Goal: Task Accomplishment & Management: Use online tool/utility

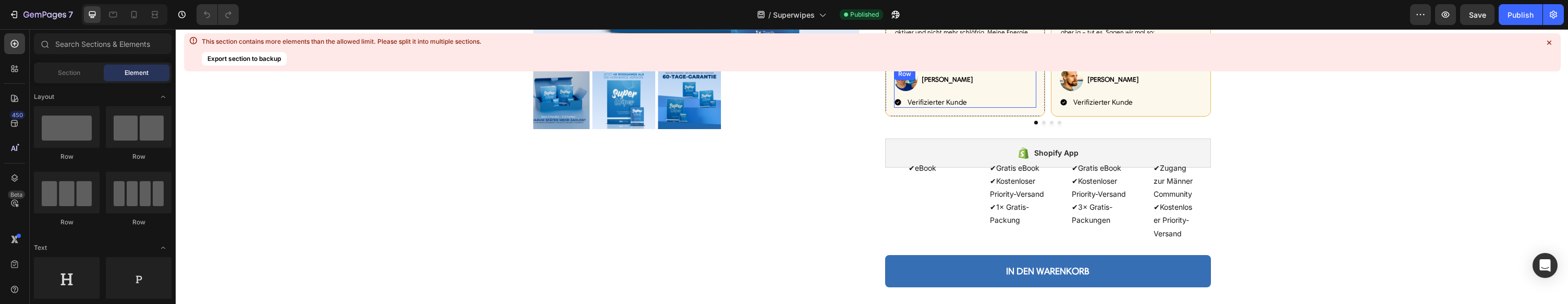
scroll to position [343, 0]
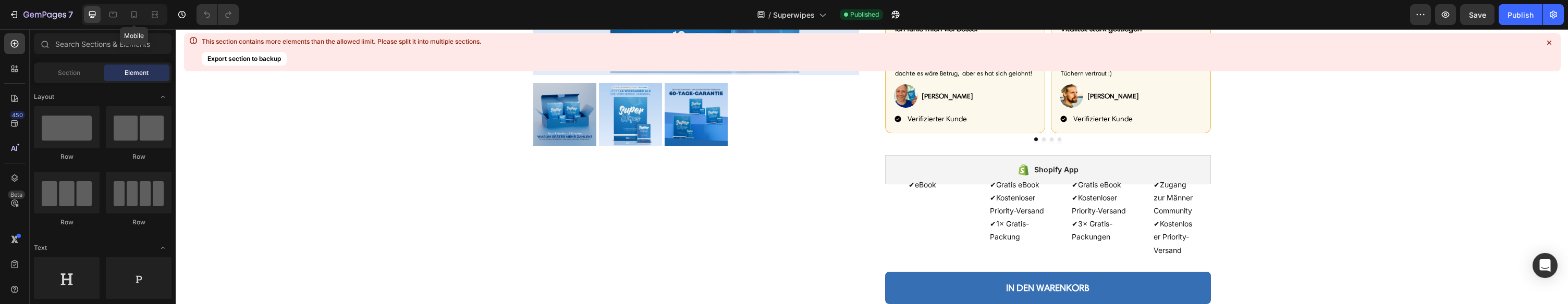
drag, startPoint x: 136, startPoint y: 16, endPoint x: 204, endPoint y: 1, distance: 69.6
click at [135, 16] on icon at bounding box center [134, 14] width 10 height 10
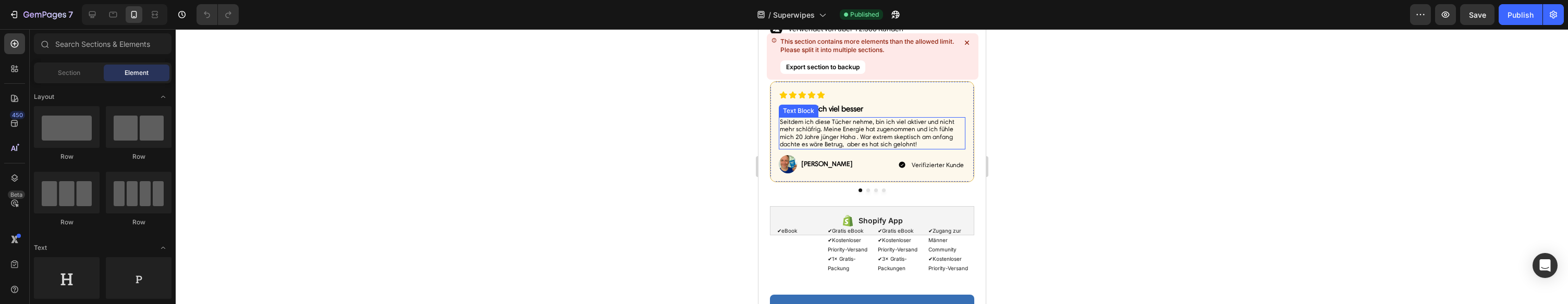
scroll to position [536, 0]
drag, startPoint x: 866, startPoint y: 201, endPoint x: 883, endPoint y: 213, distance: 20.8
click at [866, 191] on div "Image Ich fühle mich viel besser Text Block Seitdem ich diese Tücher nehme, bin…" at bounding box center [872, 135] width 205 height 111
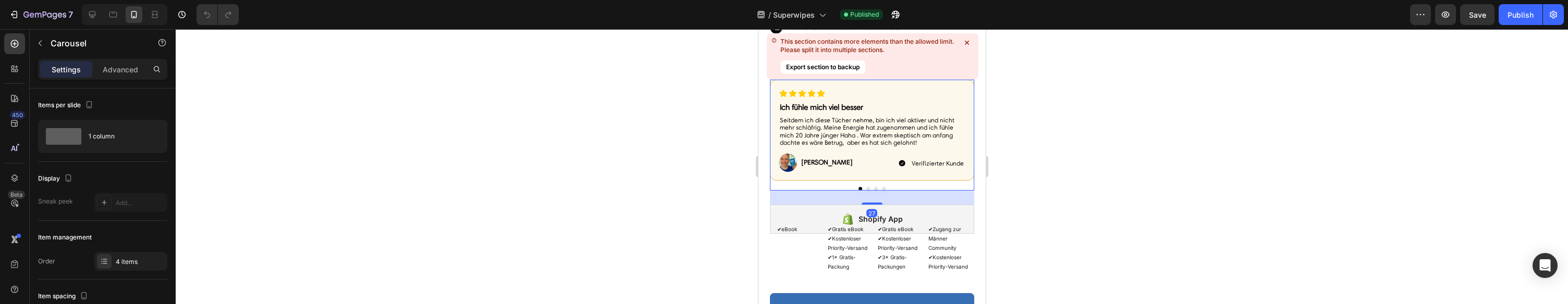
drag, startPoint x: 867, startPoint y: 204, endPoint x: 873, endPoint y: 203, distance: 6.1
click at [867, 190] on button "Dot" at bounding box center [867, 188] width 4 height 4
click at [875, 190] on button "Dot" at bounding box center [875, 188] width 4 height 4
click at [884, 190] on button "Dot" at bounding box center [883, 188] width 4 height 4
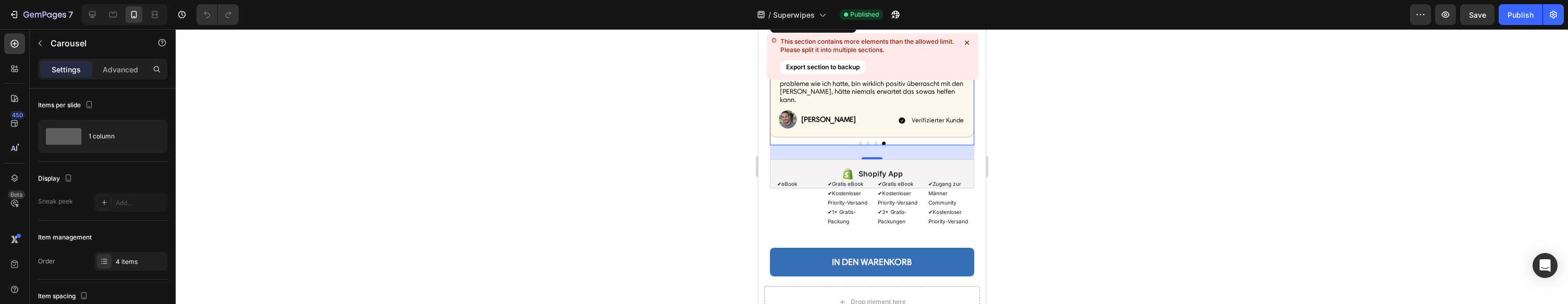
scroll to position [582, 0]
click at [793, 126] on div "Item List" at bounding box center [795, 122] width 29 height 9
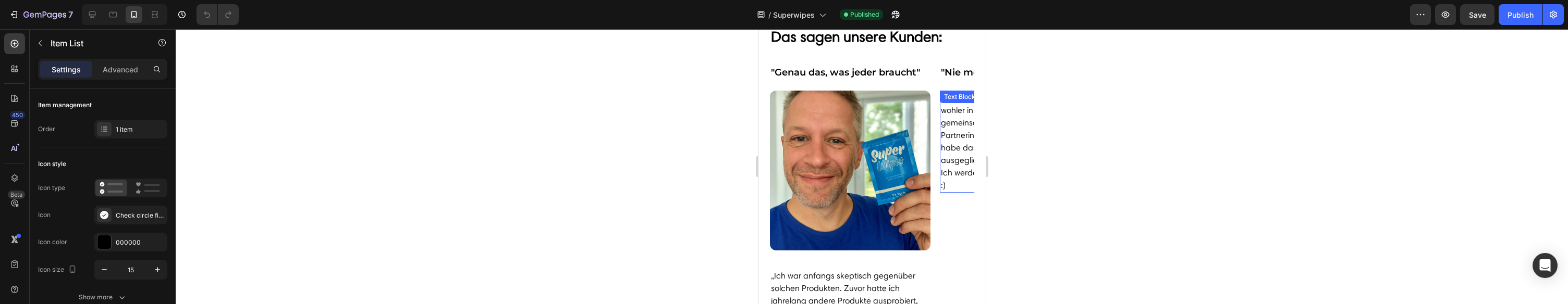
scroll to position [3643, 0]
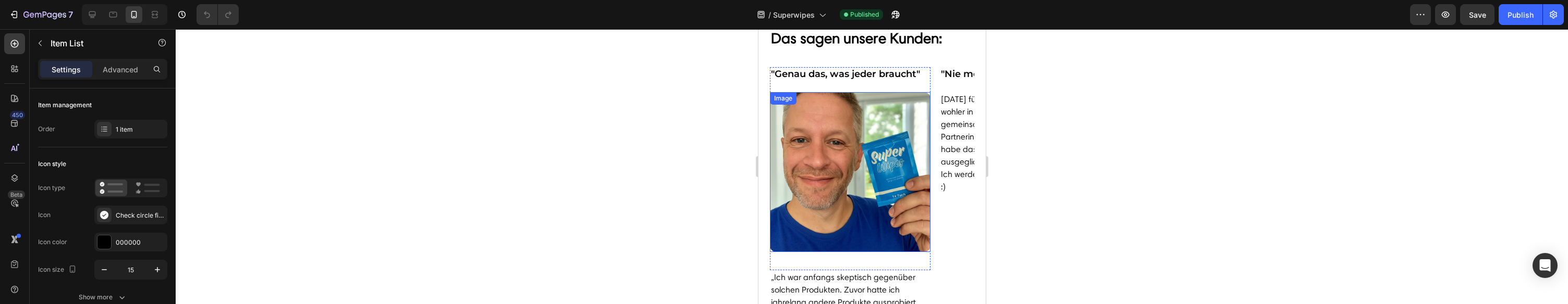
click at [889, 116] on img at bounding box center [850, 173] width 161 height 161
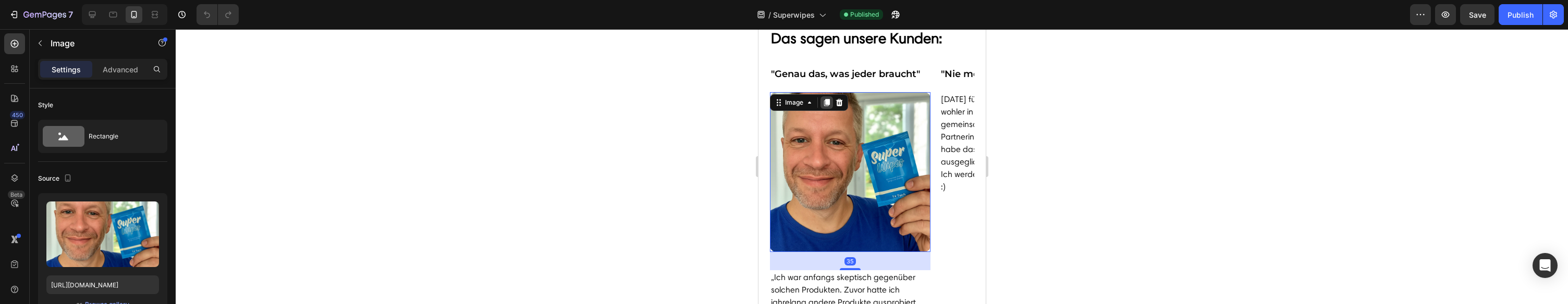
click at [827, 103] on icon at bounding box center [826, 103] width 5 height 7
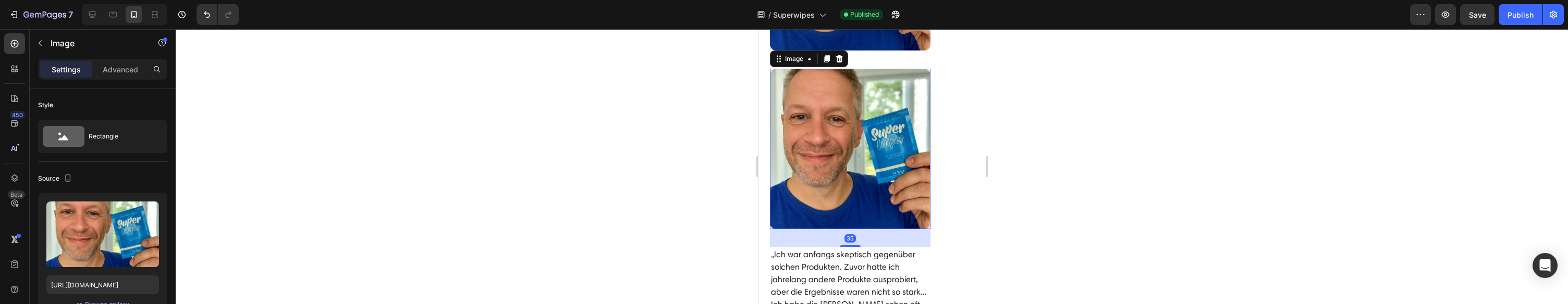
scroll to position [3847, 0]
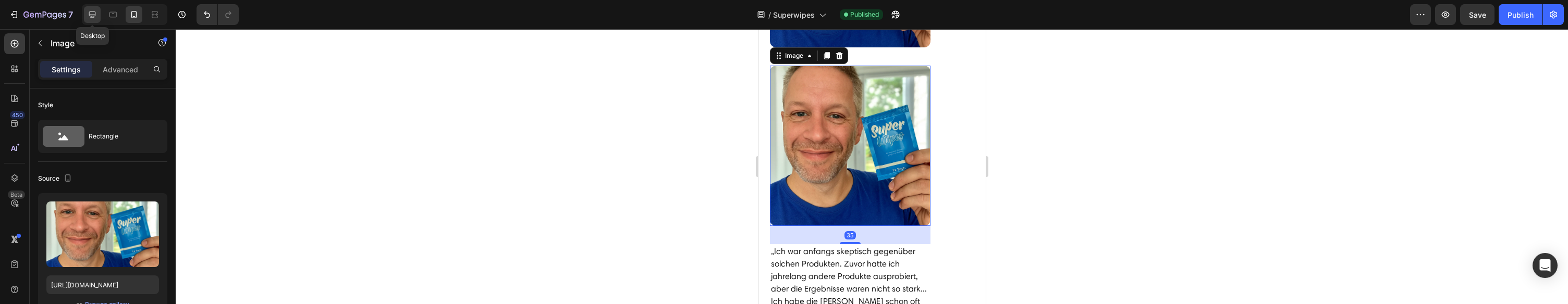
click at [100, 16] on div at bounding box center [92, 14] width 16 height 16
type input "[URL][DOMAIN_NAME]"
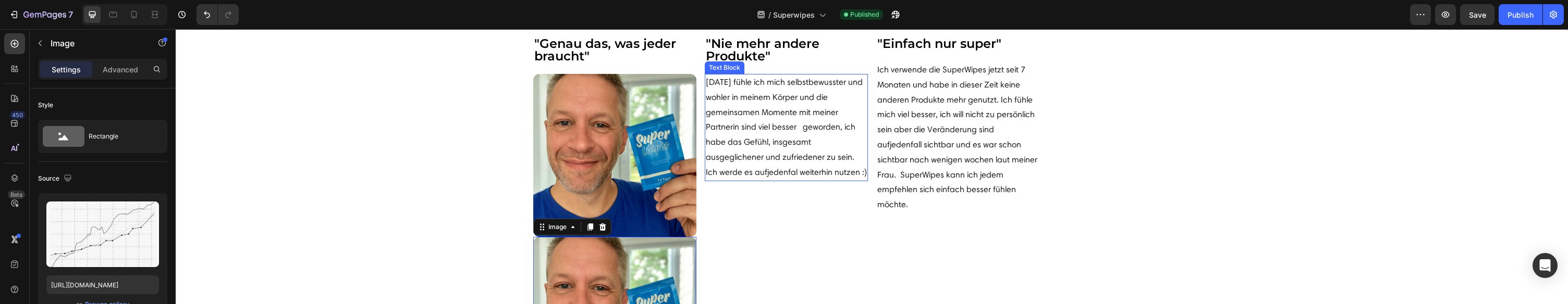
scroll to position [3601, 0]
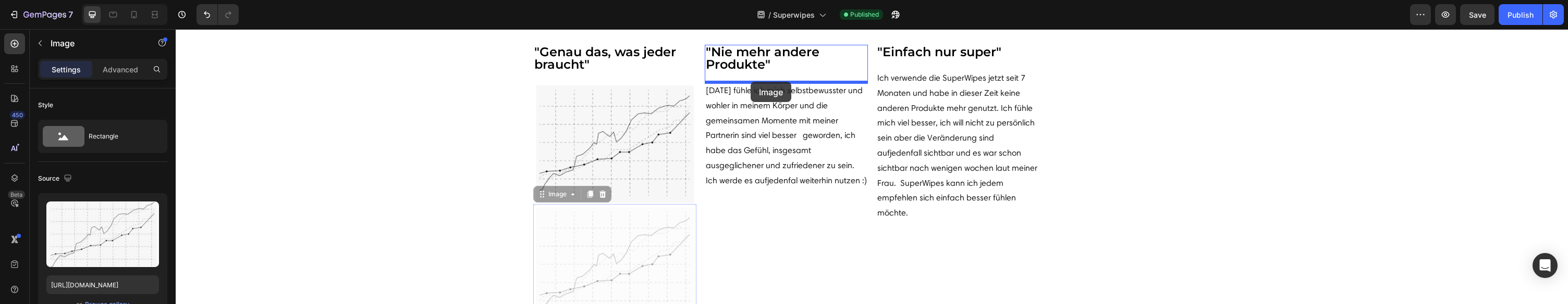
drag, startPoint x: 539, startPoint y: 195, endPoint x: 751, endPoint y: 81, distance: 240.7
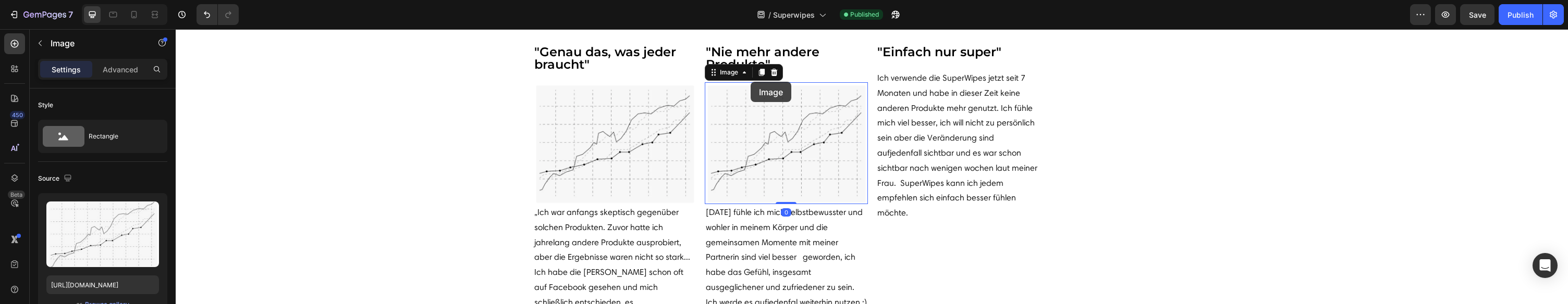
scroll to position [3605, 0]
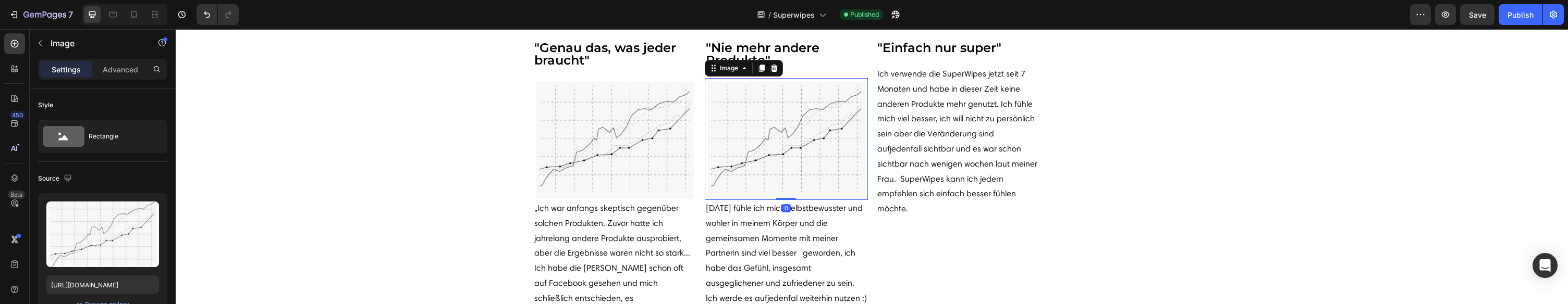
click at [758, 131] on img at bounding box center [786, 139] width 163 height 122
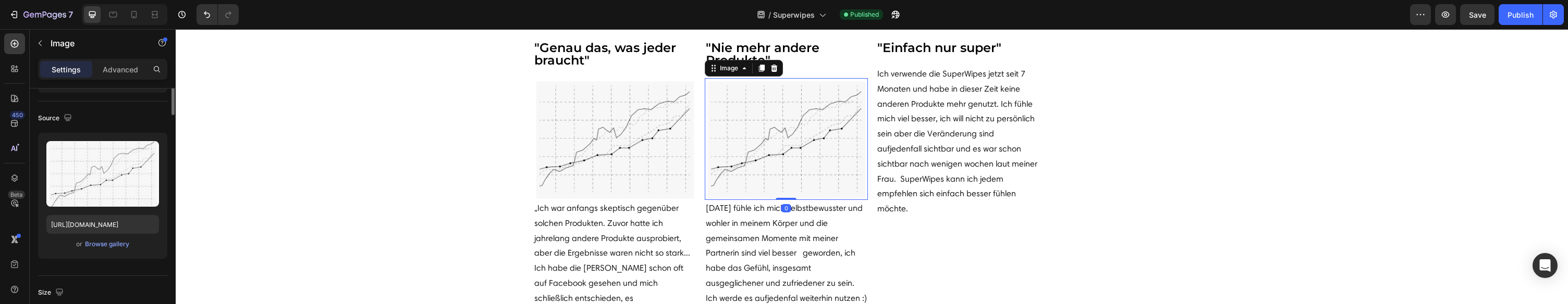
scroll to position [126, 0]
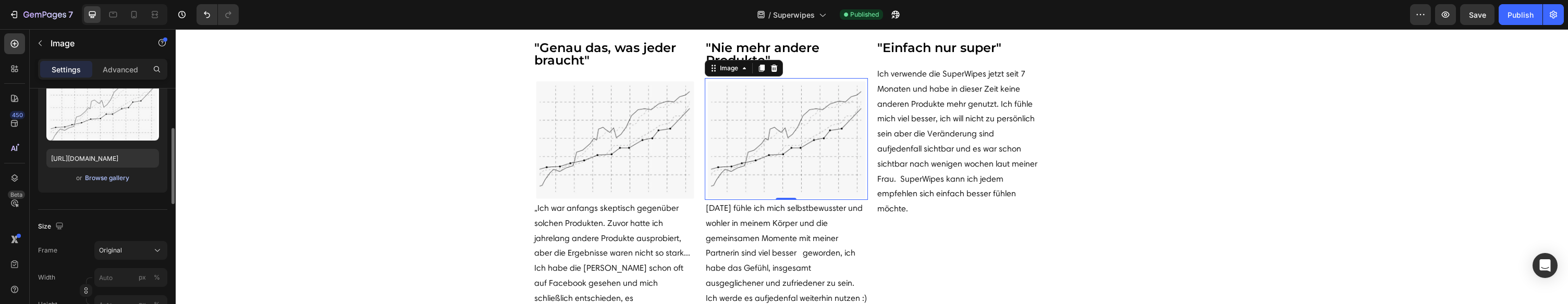
click at [103, 175] on div "Browse gallery" at bounding box center [107, 178] width 44 height 9
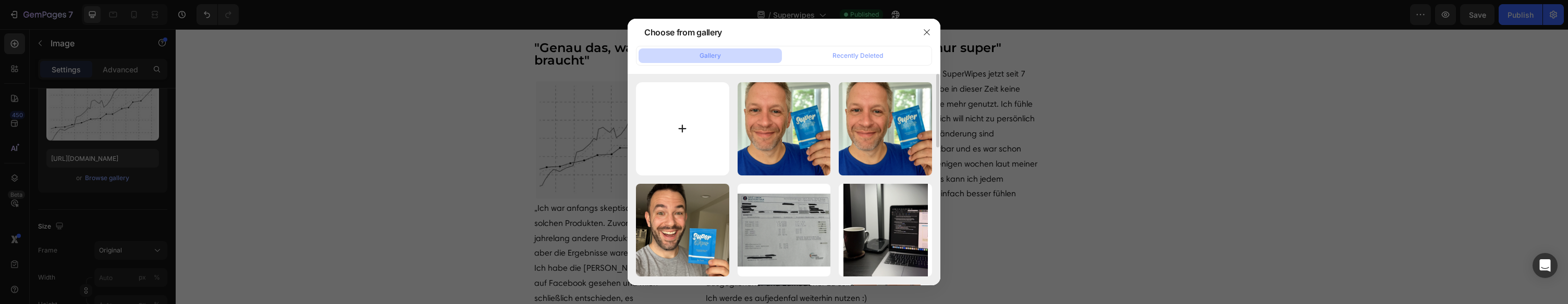
click at [667, 105] on input "file" at bounding box center [682, 128] width 93 height 93
type input "C:\fakepath\Superwipes_106.png"
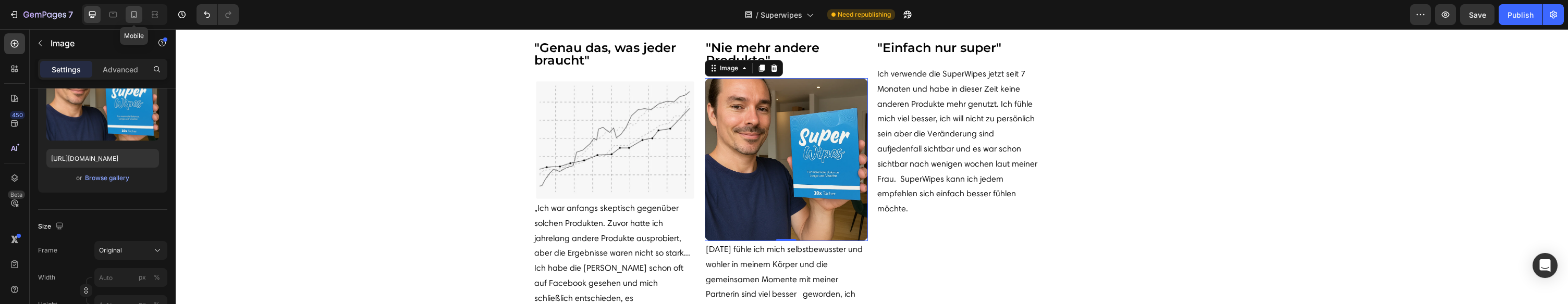
click at [134, 18] on icon at bounding box center [134, 14] width 10 height 10
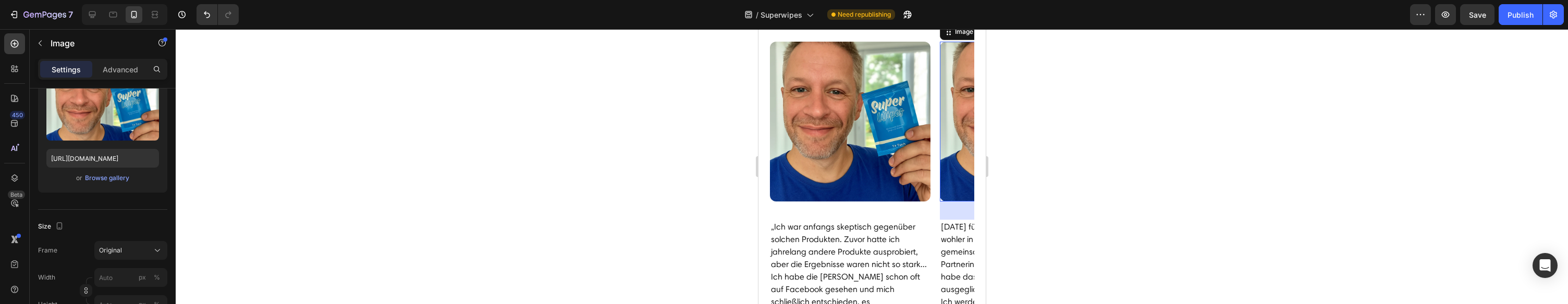
scroll to position [3527, 0]
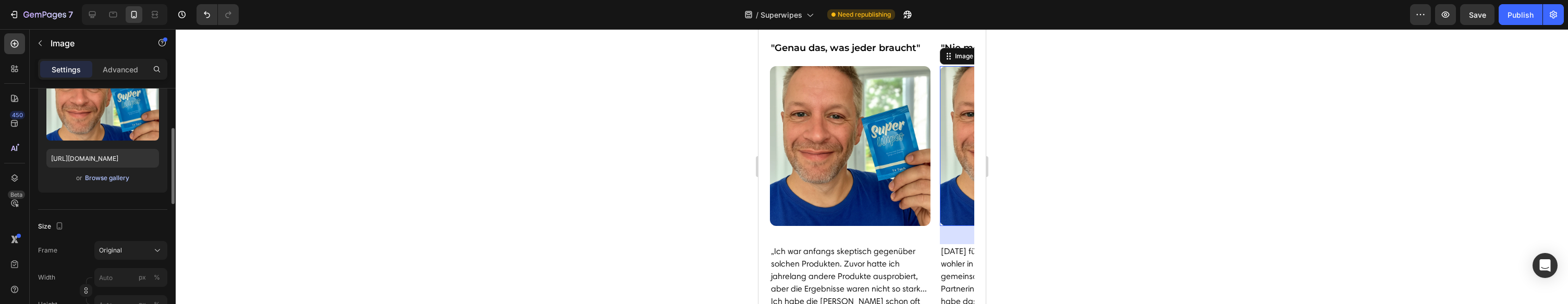
click at [102, 173] on div "Browse gallery" at bounding box center [107, 178] width 44 height 9
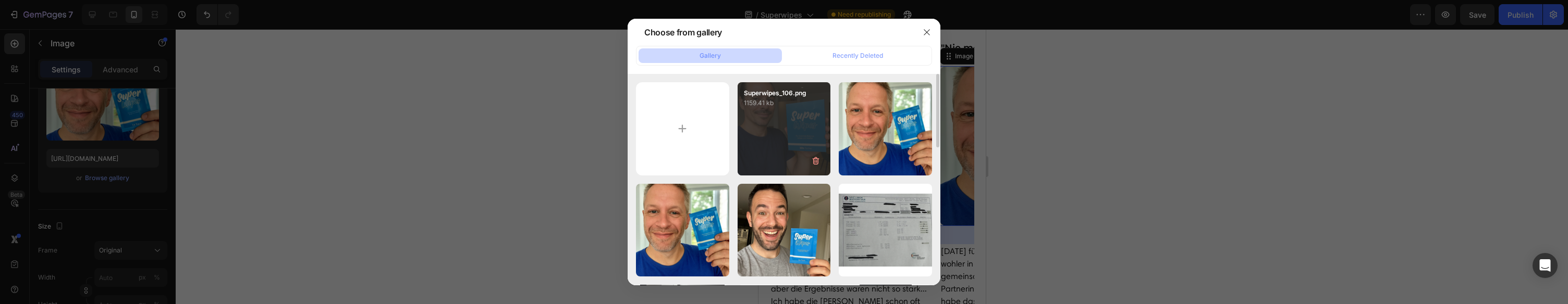
click at [803, 121] on div "Superwipes_106.png 1159.41 kb" at bounding box center [784, 128] width 93 height 93
type input "[URL][DOMAIN_NAME]"
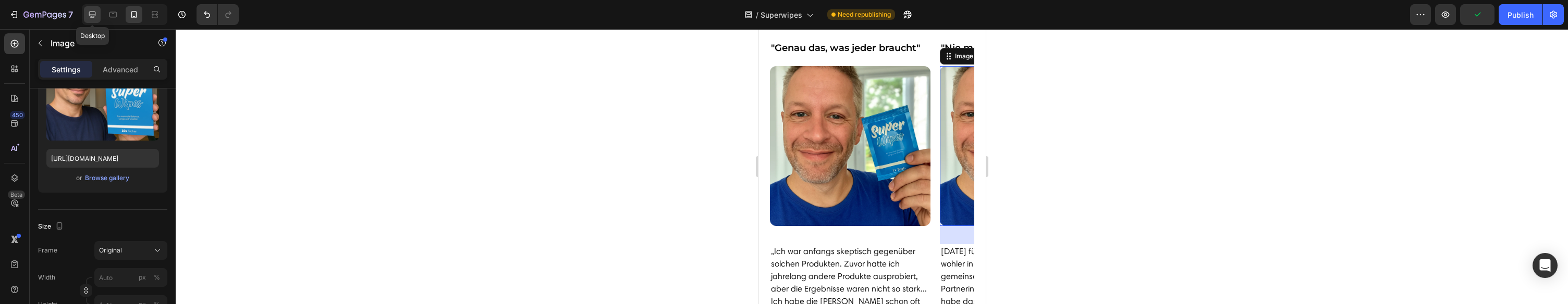
click at [93, 16] on icon at bounding box center [92, 14] width 10 height 10
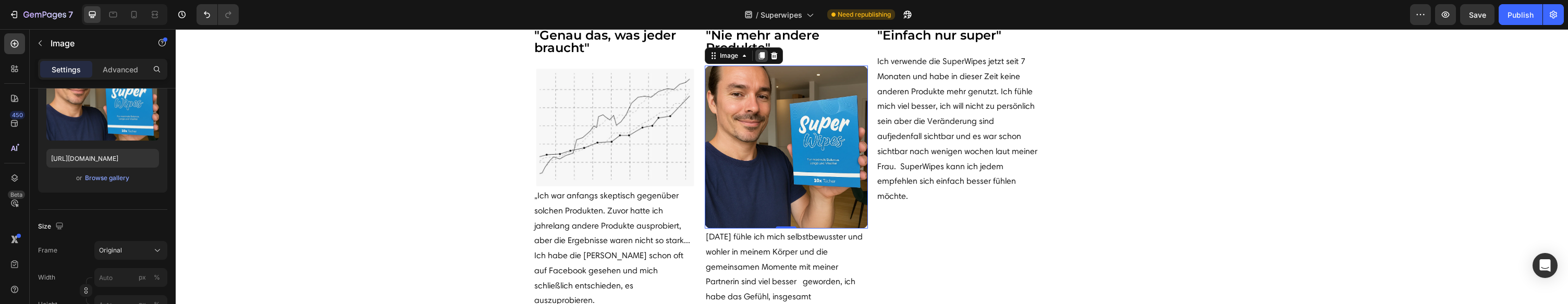
click at [763, 53] on icon at bounding box center [761, 56] width 5 height 7
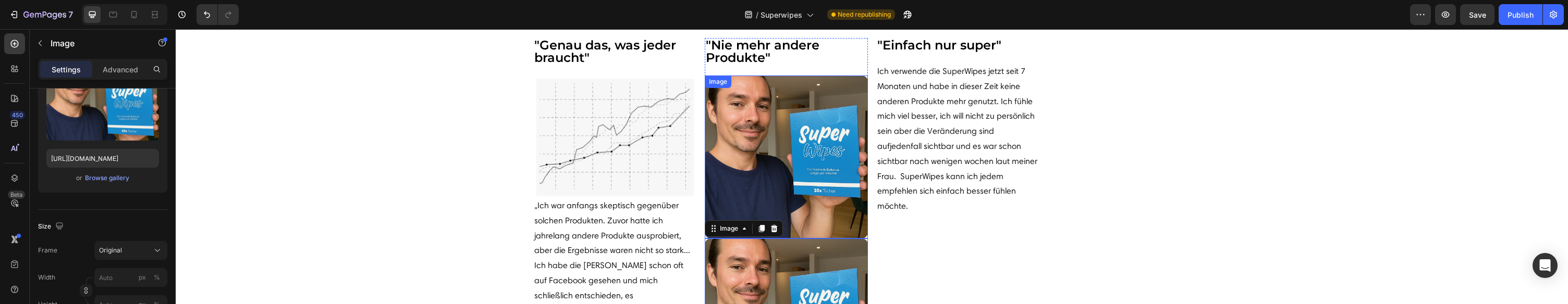
scroll to position [3605, 0]
click at [768, 116] on img at bounding box center [786, 159] width 163 height 163
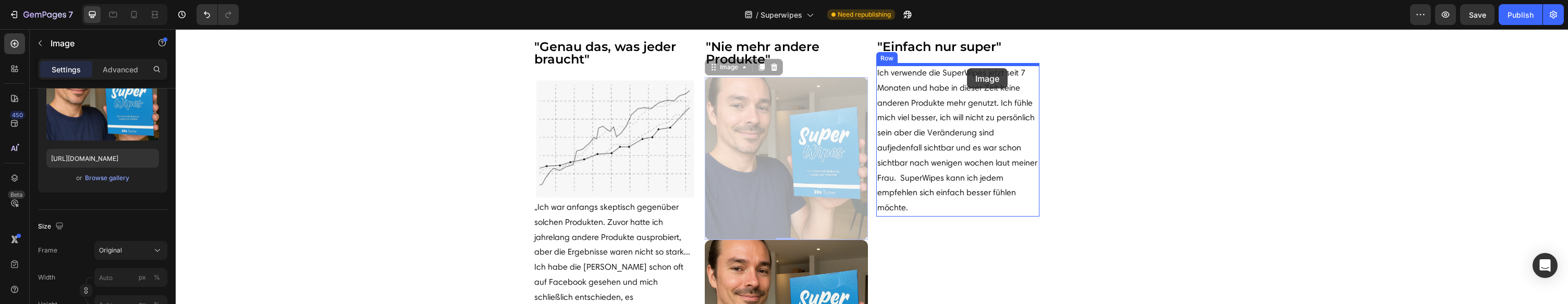
scroll to position [3576, 0]
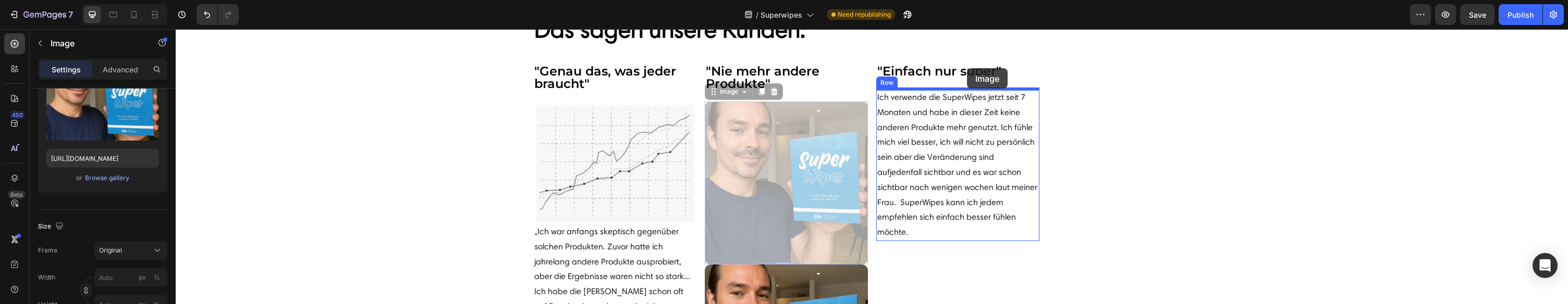
drag, startPoint x: 714, startPoint y: 71, endPoint x: 967, endPoint y: 68, distance: 253.0
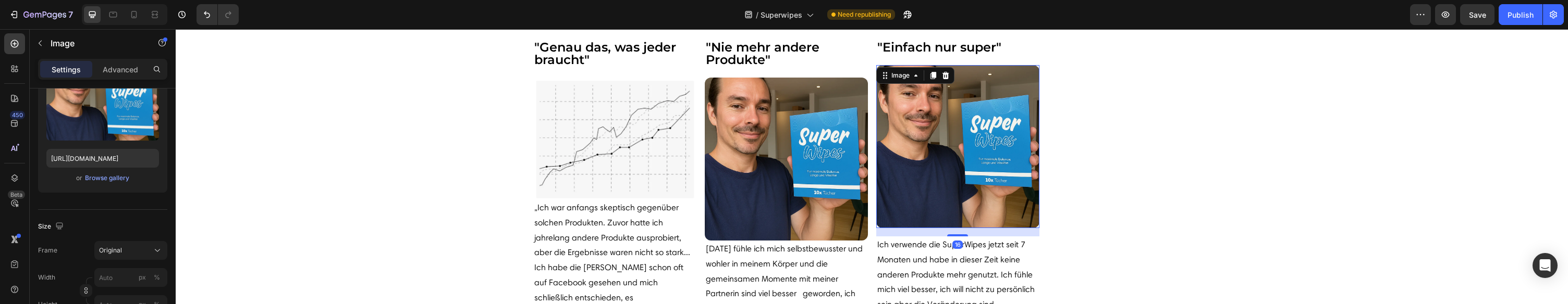
scroll to position [3608, 0]
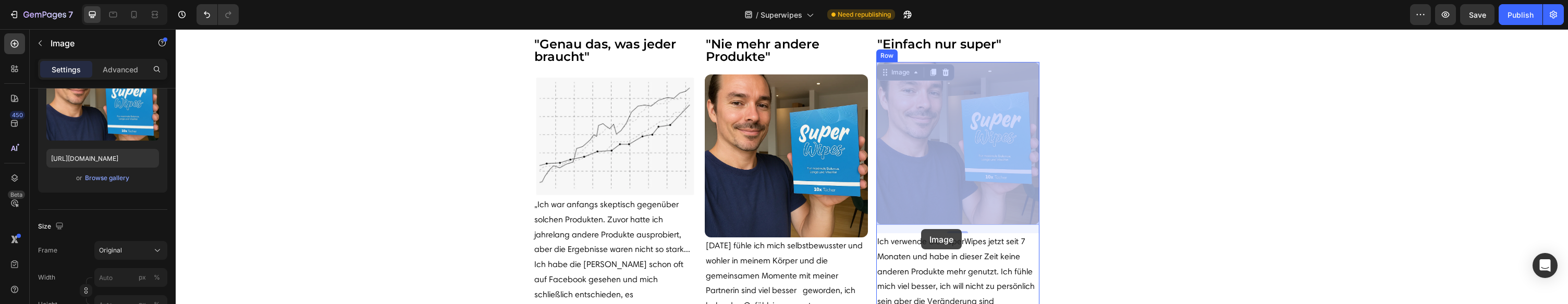
drag, startPoint x: 882, startPoint y: 75, endPoint x: 920, endPoint y: 229, distance: 158.6
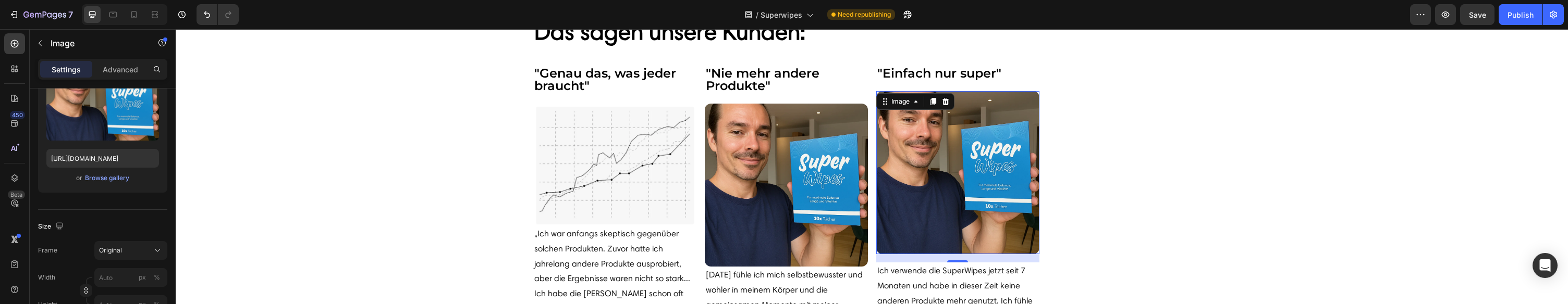
scroll to position [3576, 0]
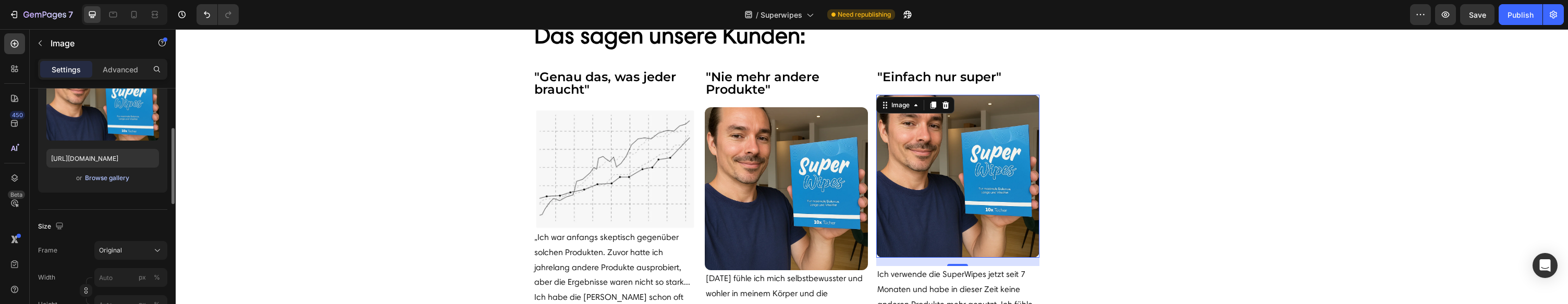
click at [114, 182] on div "Browse gallery" at bounding box center [107, 178] width 44 height 9
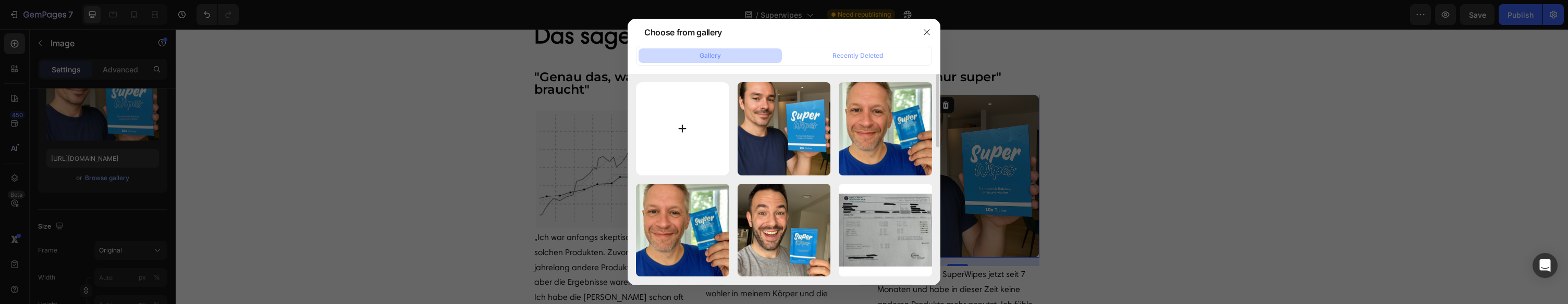
click at [688, 112] on input "file" at bounding box center [682, 128] width 93 height 93
type input "C:\fakepath\Superwipes_107.png"
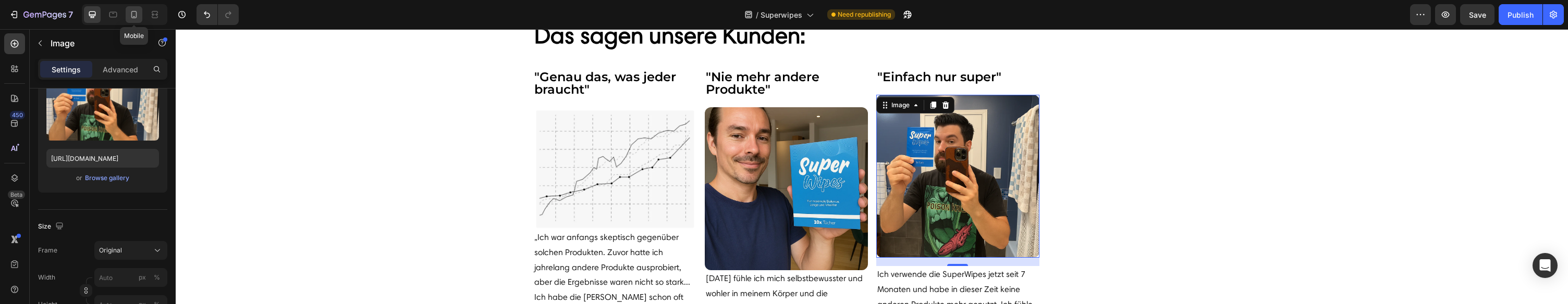
click at [136, 17] on icon at bounding box center [134, 15] width 5 height 7
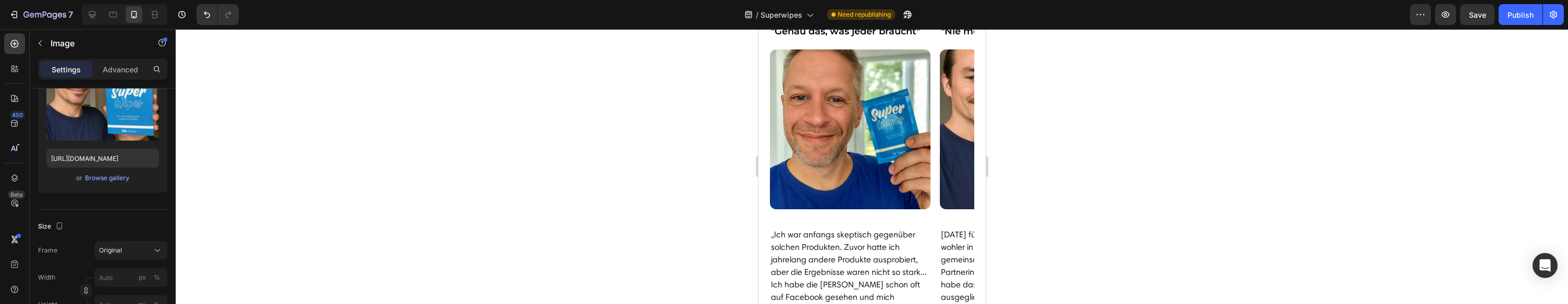
scroll to position [3527, 0]
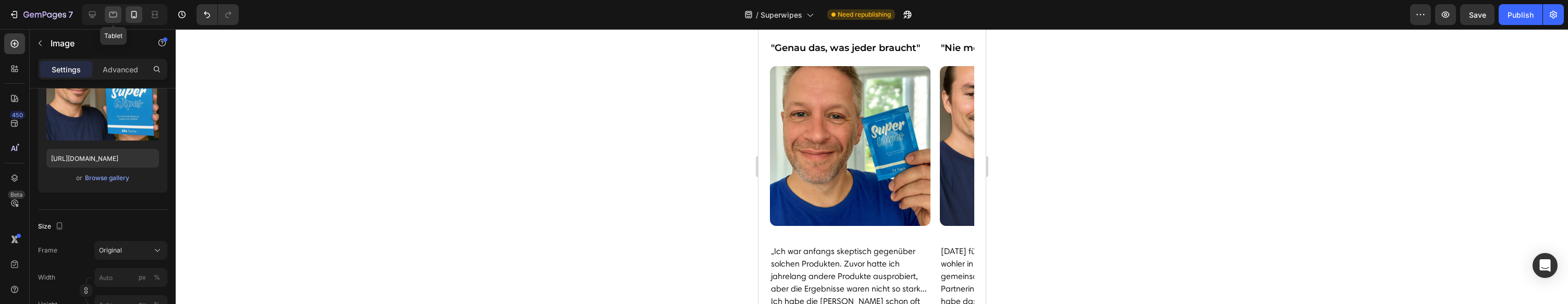
click at [114, 18] on icon at bounding box center [113, 14] width 10 height 10
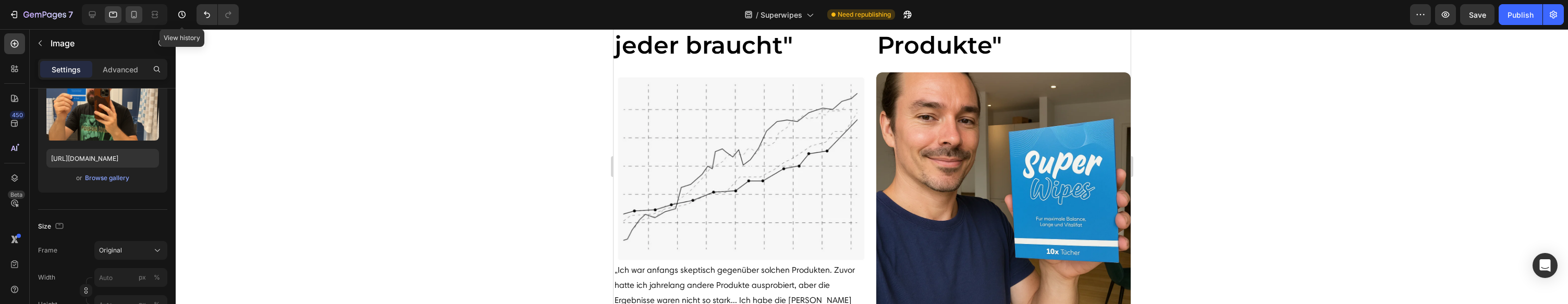
scroll to position [3588, 0]
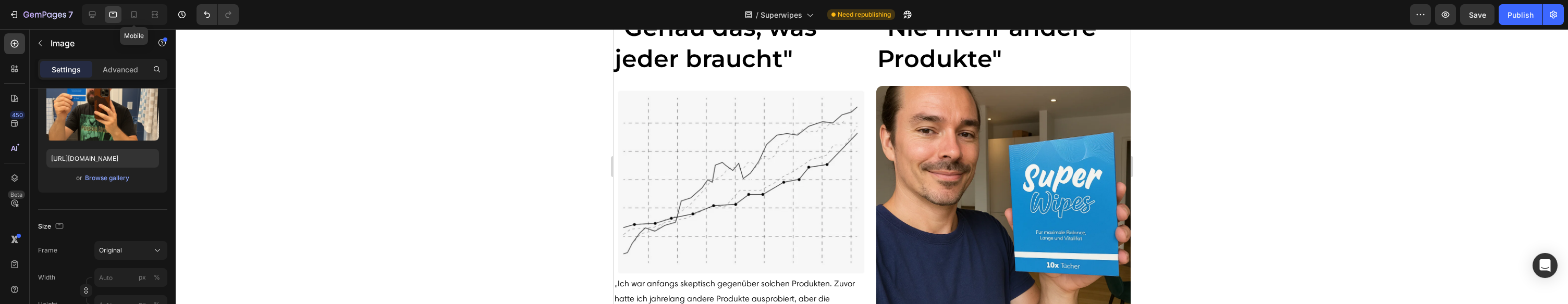
click at [139, 15] on icon at bounding box center [134, 14] width 10 height 10
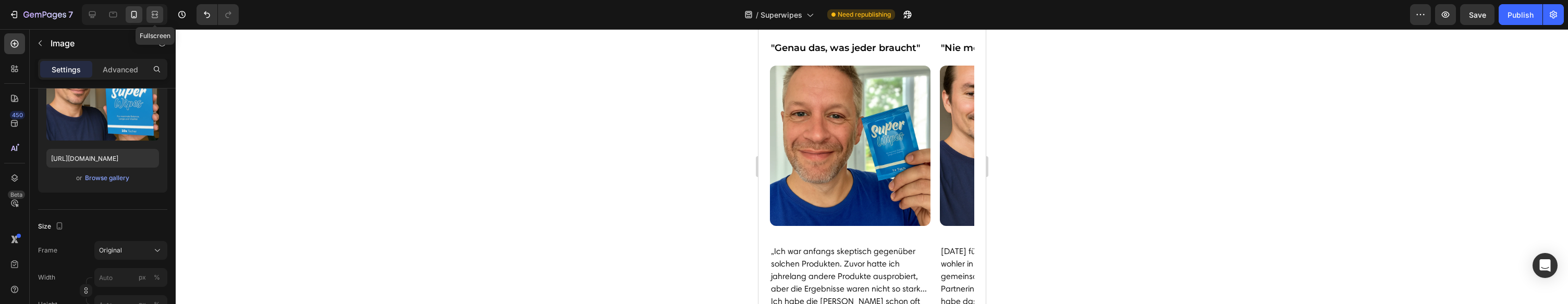
click at [151, 15] on icon at bounding box center [155, 14] width 10 height 10
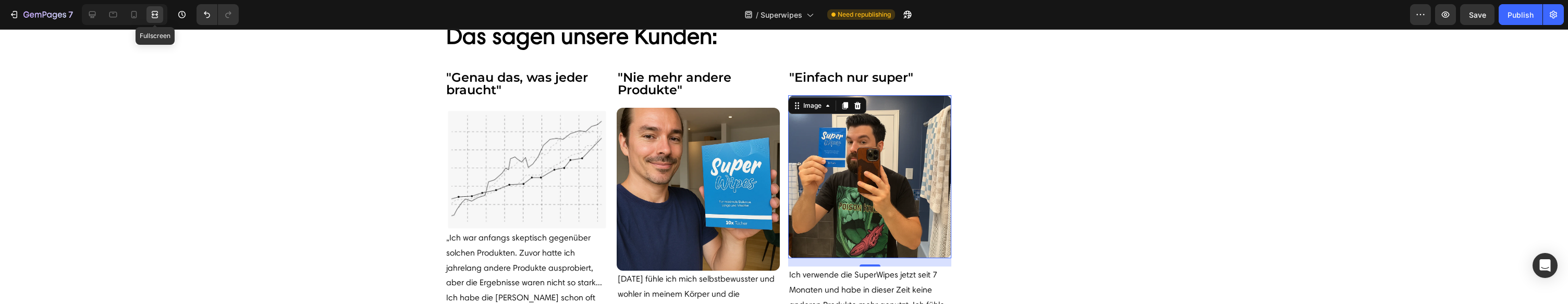
scroll to position [3605, 0]
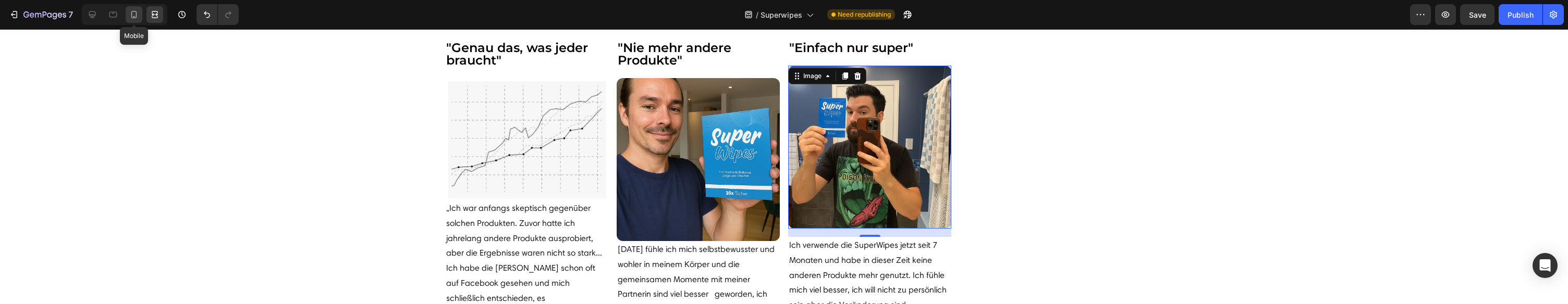
click at [133, 16] on icon at bounding box center [134, 15] width 5 height 7
type input "[URL][DOMAIN_NAME]"
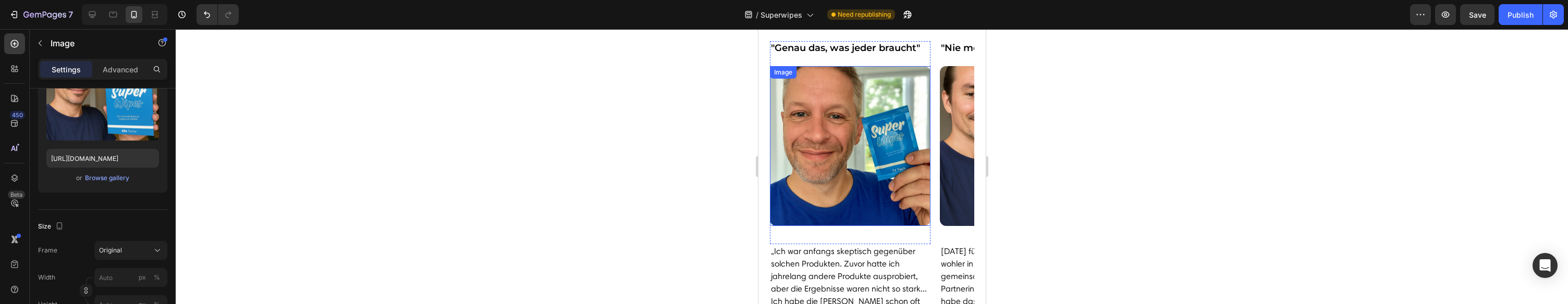
scroll to position [3591, 0]
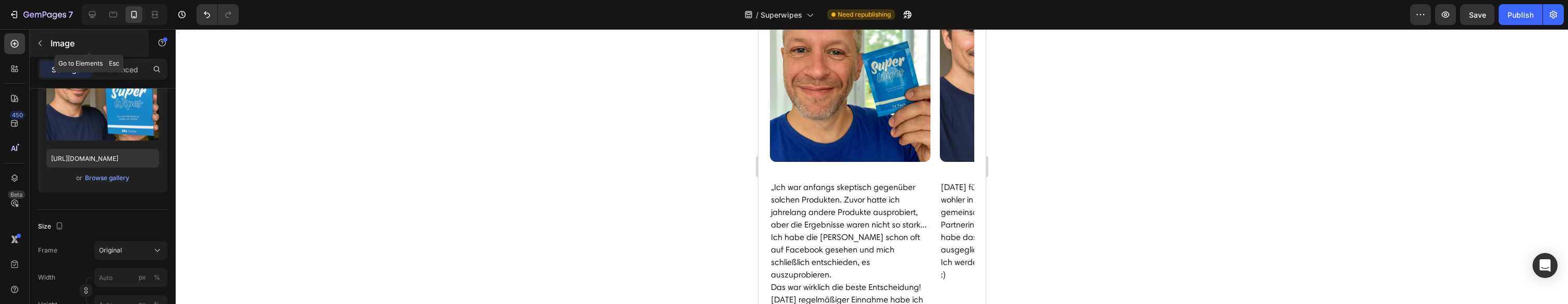
click at [42, 41] on icon "button" at bounding box center [40, 43] width 9 height 9
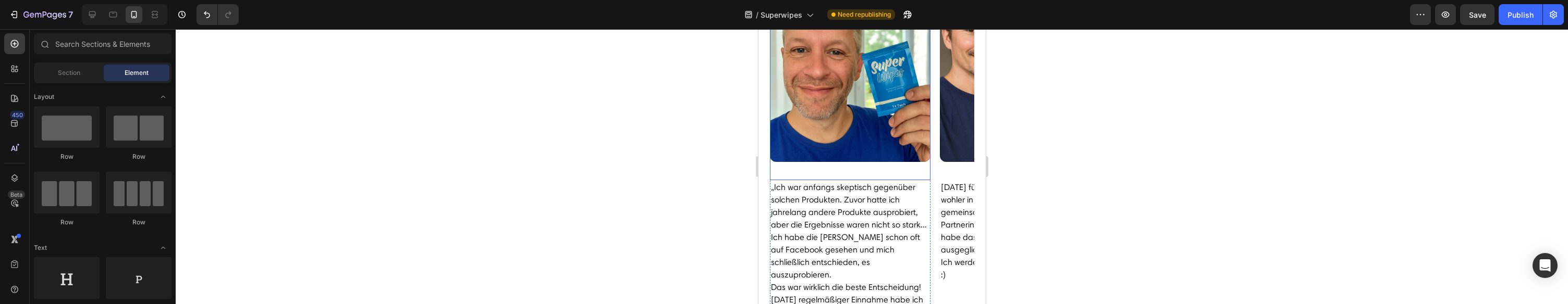
click at [768, 161] on div "Das sagen unsere Kunden: Heading Row "Genau das, was jeder braucht" Heading Ima…" at bounding box center [871, 171] width 227 height 467
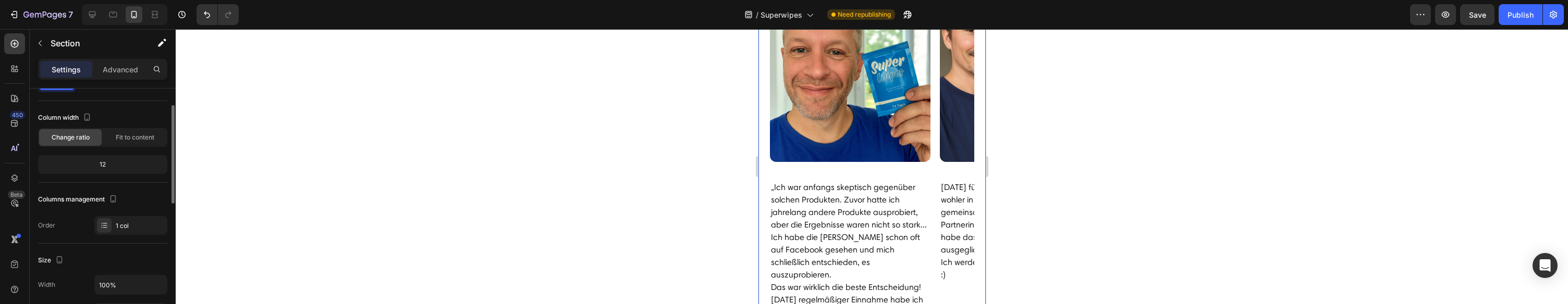
scroll to position [0, 0]
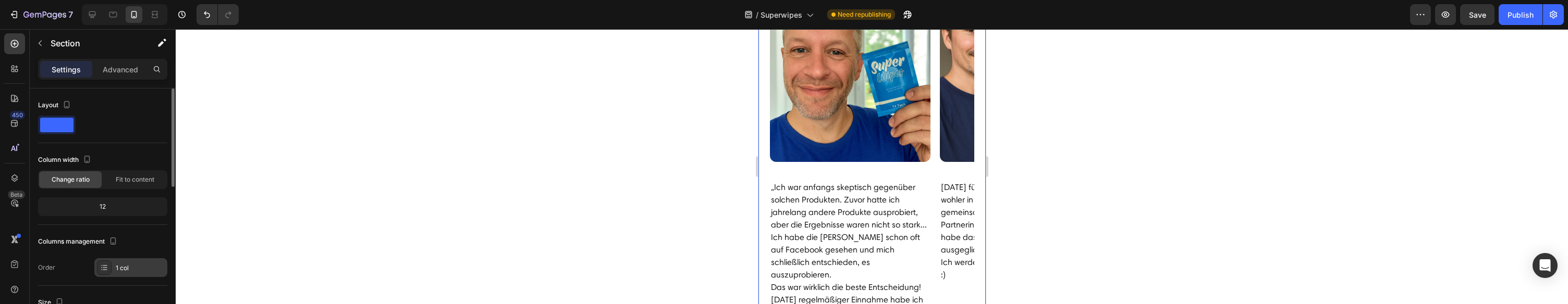
click at [123, 274] on div "1 col" at bounding box center [131, 268] width 73 height 19
drag, startPoint x: 608, startPoint y: 156, endPoint x: 749, endPoint y: 119, distance: 145.8
click at [612, 156] on div at bounding box center [872, 167] width 1392 height 275
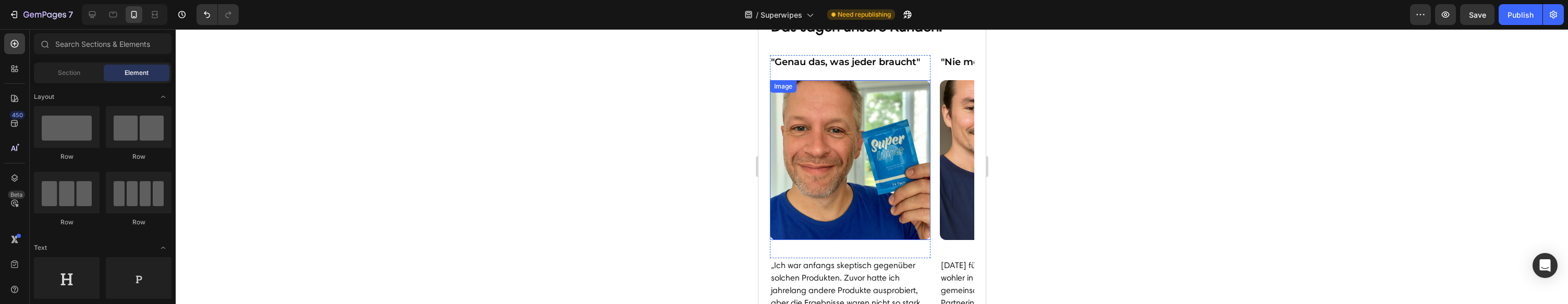
scroll to position [3491, 0]
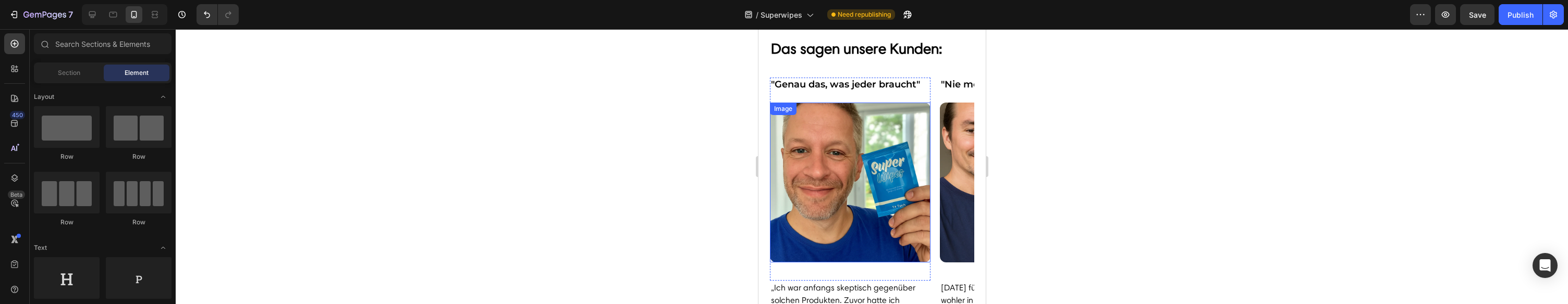
click at [842, 145] on img at bounding box center [850, 183] width 161 height 161
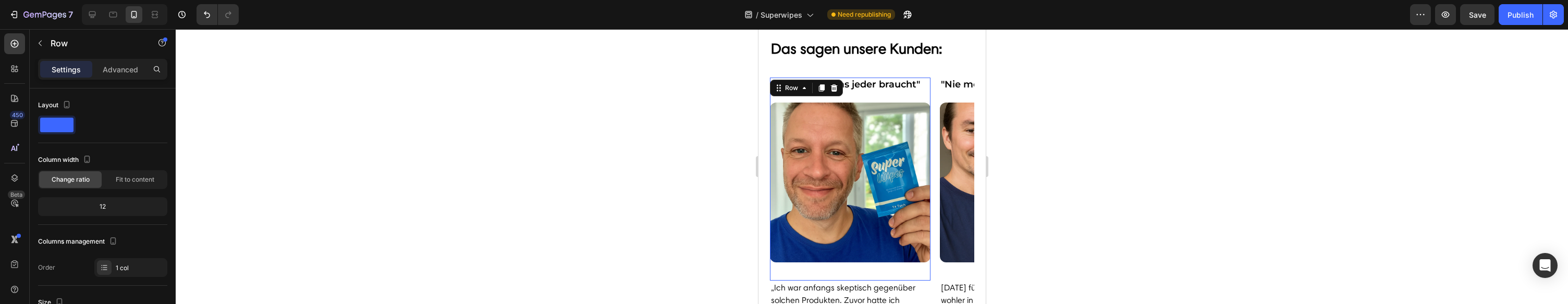
click at [840, 93] on div ""Genau das, was jeder braucht" Heading Image Row 0" at bounding box center [850, 179] width 161 height 203
click at [933, 84] on div ""Genau das, was jeder braucht" Heading Image Row 0 „Ich war anfangs skeptisch g…" at bounding box center [872, 287] width 205 height 419
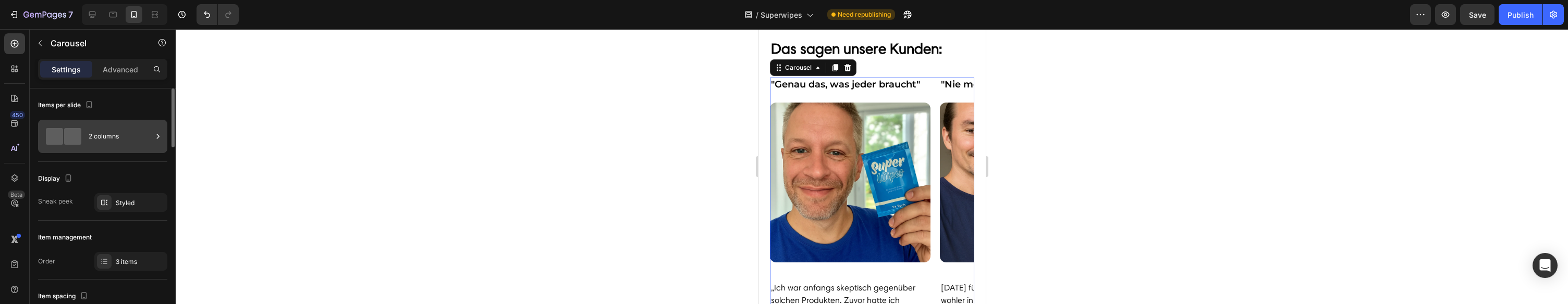
click at [92, 126] on div "2 columns" at bounding box center [121, 136] width 63 height 24
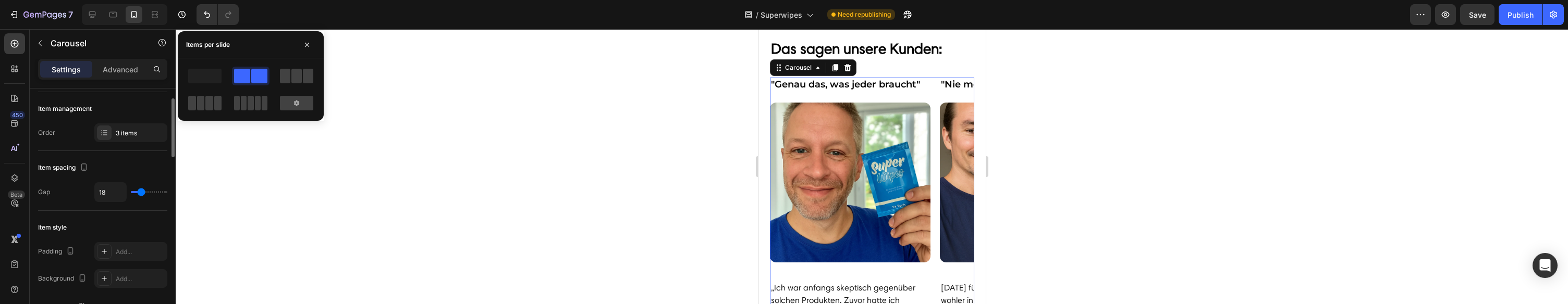
scroll to position [130, 0]
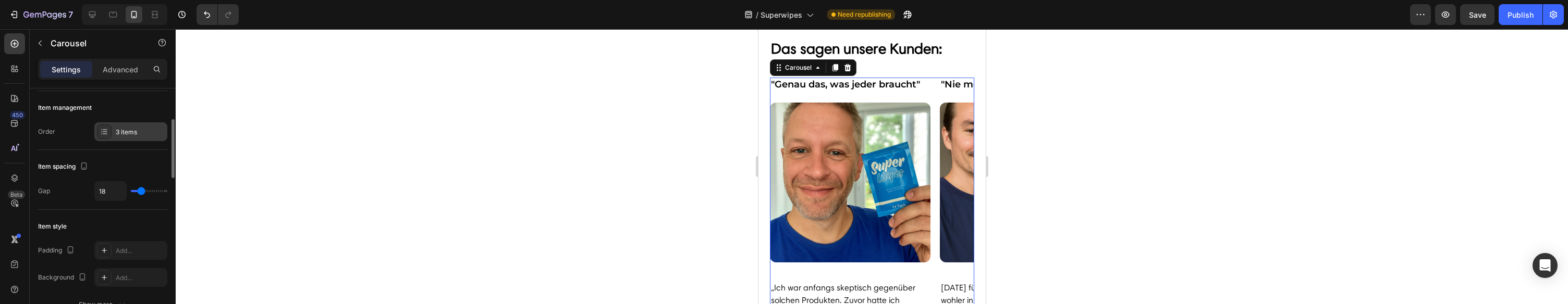
click at [133, 134] on div "3 items" at bounding box center [140, 132] width 49 height 9
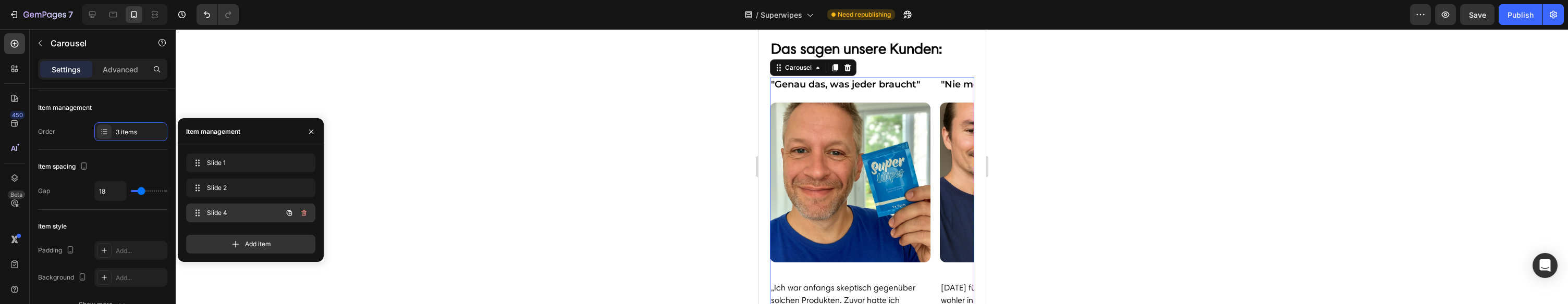
click at [217, 215] on span "Slide 4" at bounding box center [236, 213] width 59 height 9
click at [220, 212] on span "Slide 4" at bounding box center [243, 213] width 77 height 9
click at [201, 212] on span at bounding box center [198, 213] width 15 height 15
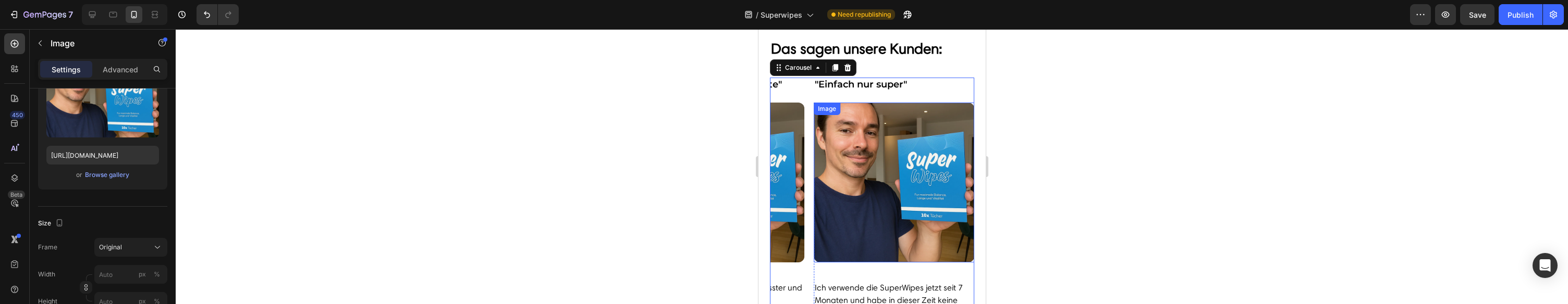
click at [879, 153] on img at bounding box center [894, 183] width 161 height 161
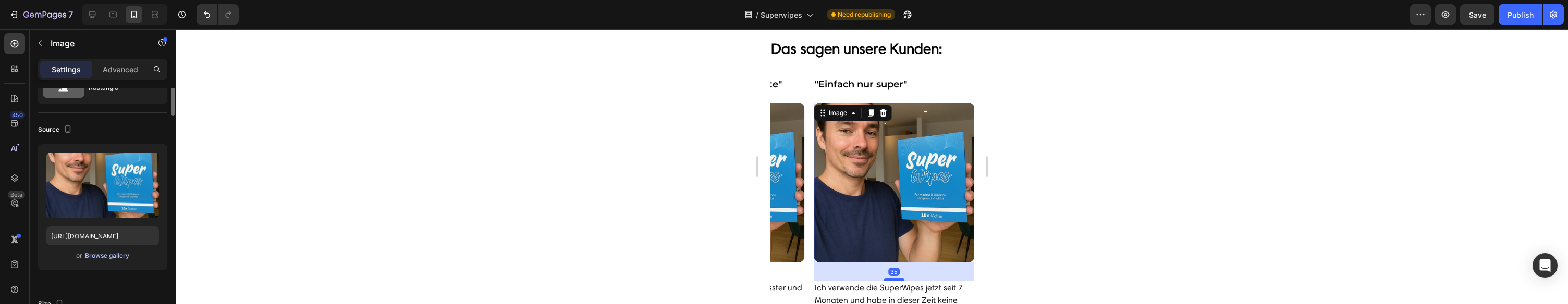
scroll to position [88, 0]
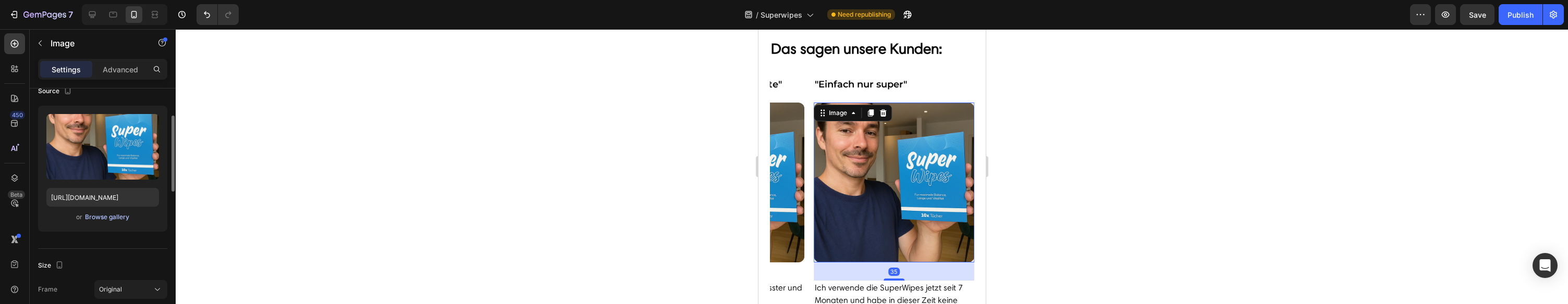
click at [117, 220] on div "Browse gallery" at bounding box center [107, 216] width 44 height 9
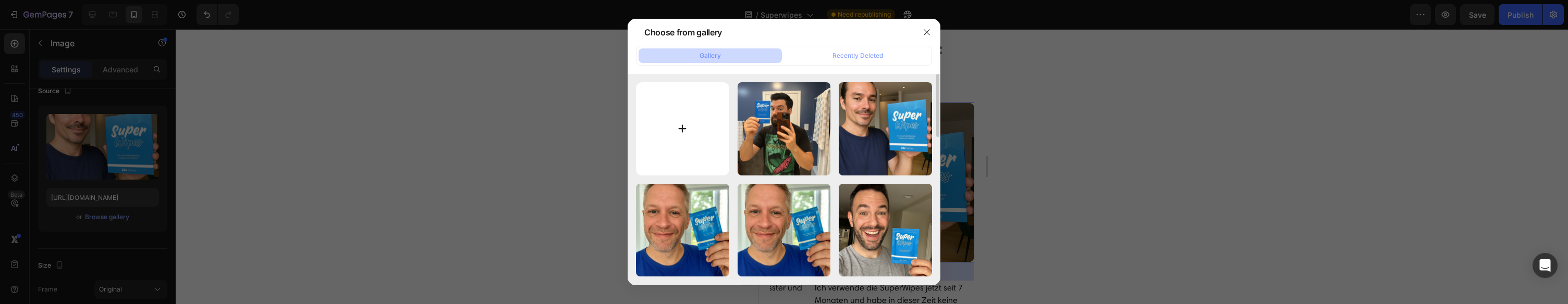
drag, startPoint x: 774, startPoint y: 119, endPoint x: 696, endPoint y: 116, distance: 78.1
click at [0, 0] on div "Superwipes_107.png 1257.70 kb" at bounding box center [0, 0] width 0 height 0
type input "[URL][DOMAIN_NAME]"
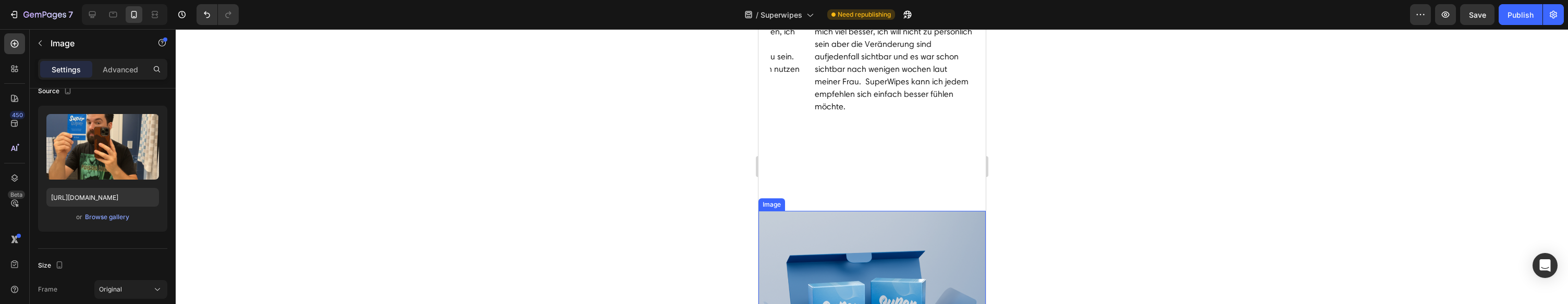
scroll to position [3779, 0]
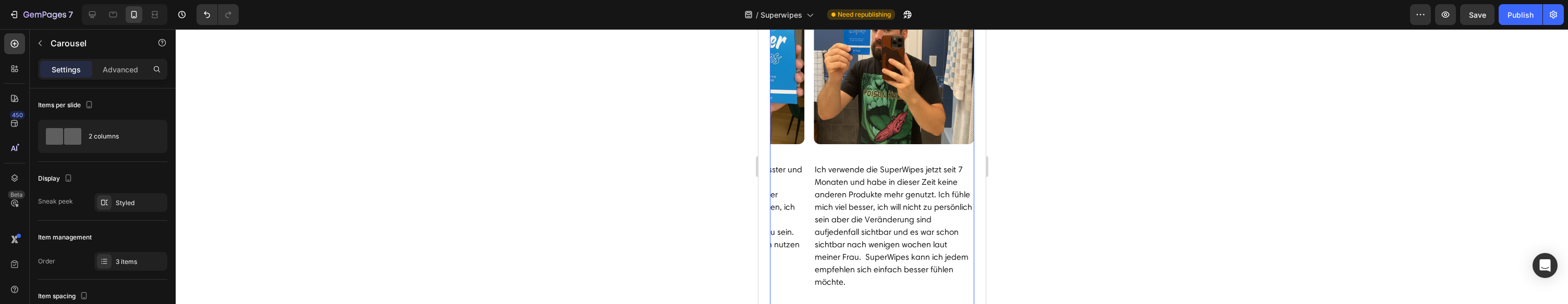
scroll to position [3660, 0]
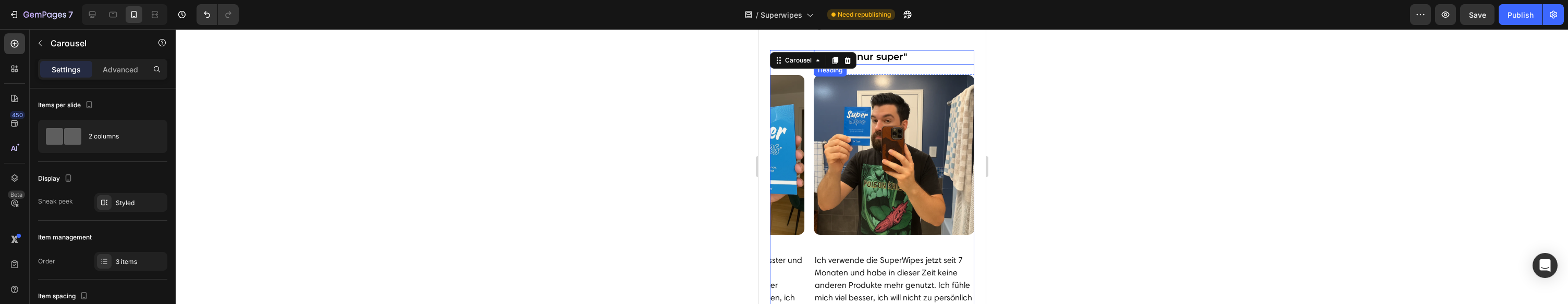
click at [937, 58] on h2 ""Einfach nur super"" at bounding box center [894, 57] width 161 height 14
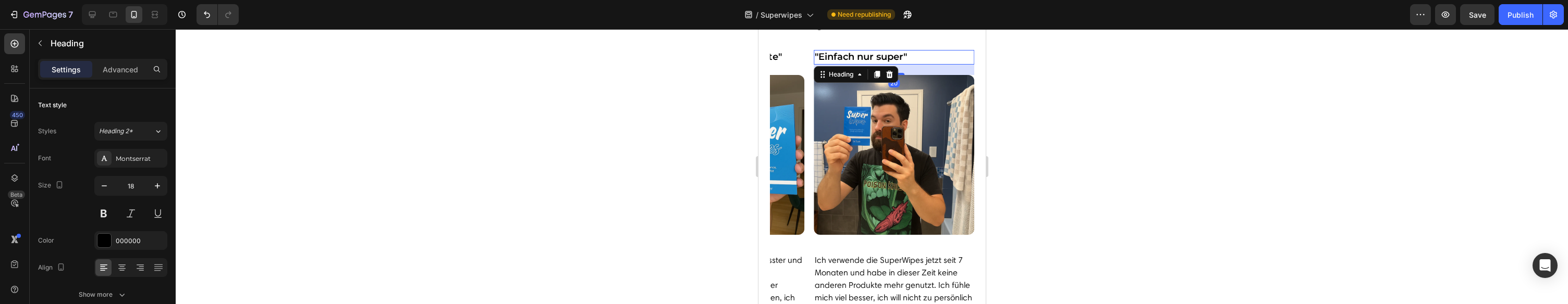
click at [964, 66] on div "20" at bounding box center [894, 69] width 161 height 10
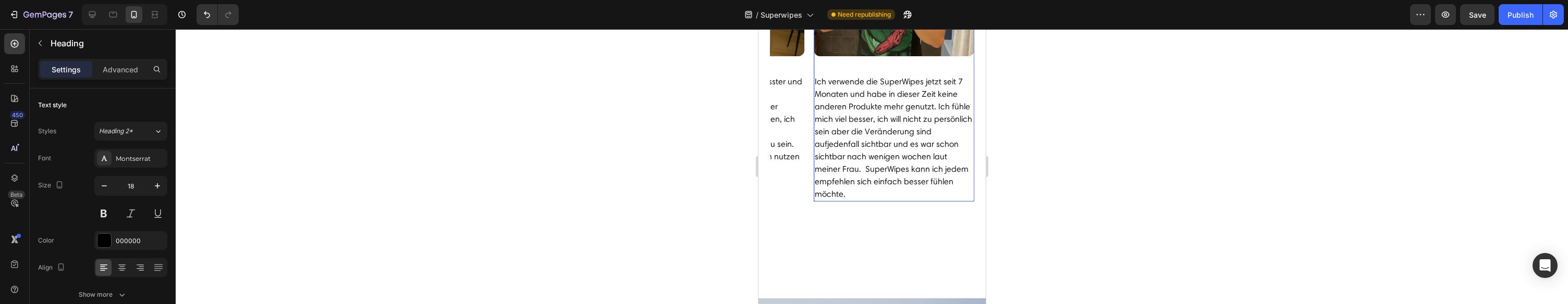
scroll to position [3840, 0]
click at [928, 243] on div ""Einfach nur super" Heading 20 Row Image Ich verwende die SuperWipes jetzt seit…" at bounding box center [894, 79] width 161 height 419
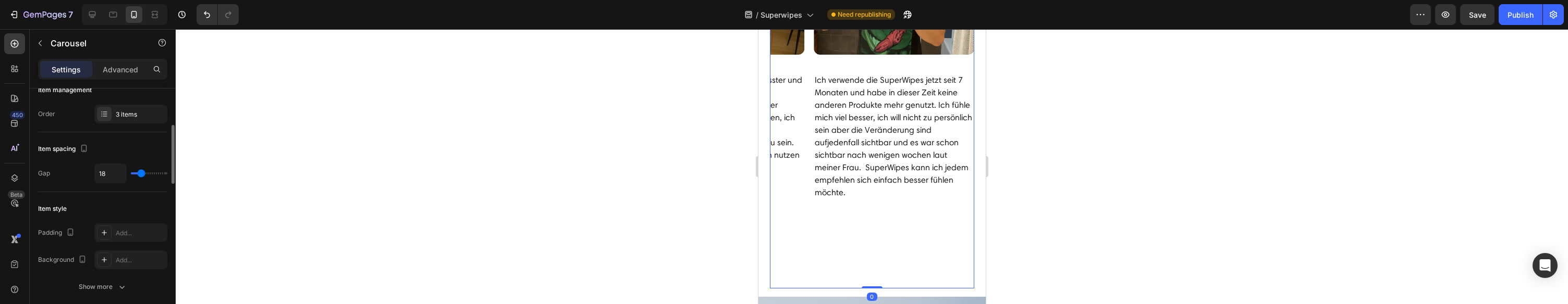
scroll to position [148, 0]
drag, startPoint x: 123, startPoint y: 113, endPoint x: 127, endPoint y: 119, distance: 7.2
click at [123, 113] on div "3 items" at bounding box center [140, 113] width 49 height 9
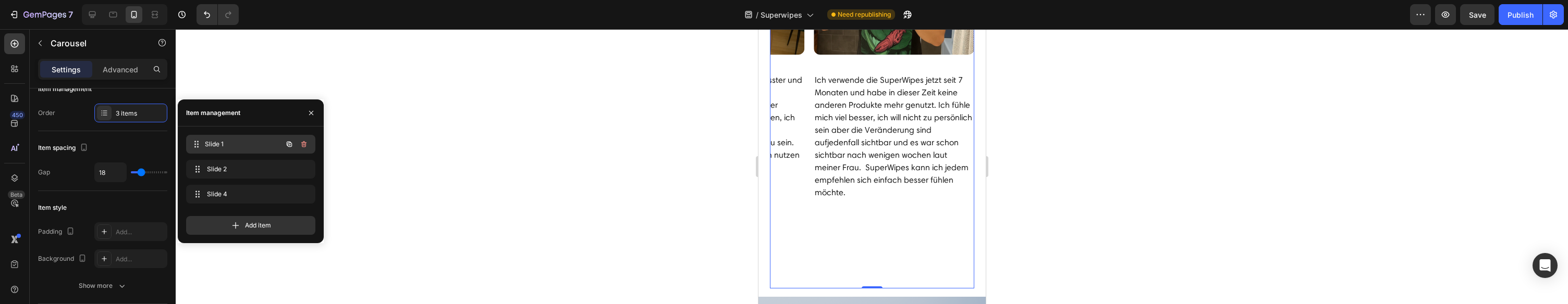
click at [208, 143] on span "Slide 1" at bounding box center [243, 144] width 77 height 9
click at [234, 143] on span "Slide 1" at bounding box center [243, 144] width 77 height 9
click at [198, 143] on icon at bounding box center [197, 144] width 9 height 9
click at [197, 143] on icon at bounding box center [198, 144] width 9 height 9
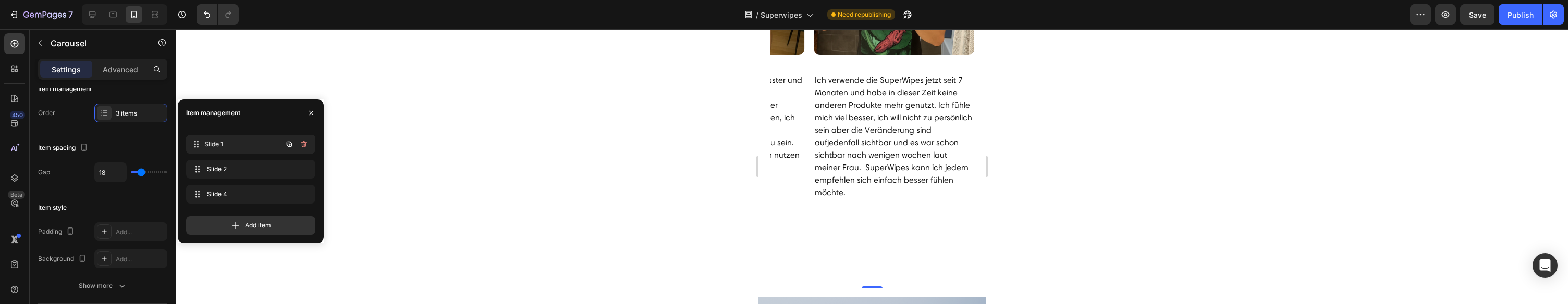
drag, startPoint x: 197, startPoint y: 143, endPoint x: 220, endPoint y: 143, distance: 23.0
click at [197, 143] on icon at bounding box center [197, 144] width 9 height 9
click at [253, 143] on span "Slide 1" at bounding box center [236, 144] width 59 height 9
click at [285, 143] on button "button" at bounding box center [289, 144] width 15 height 15
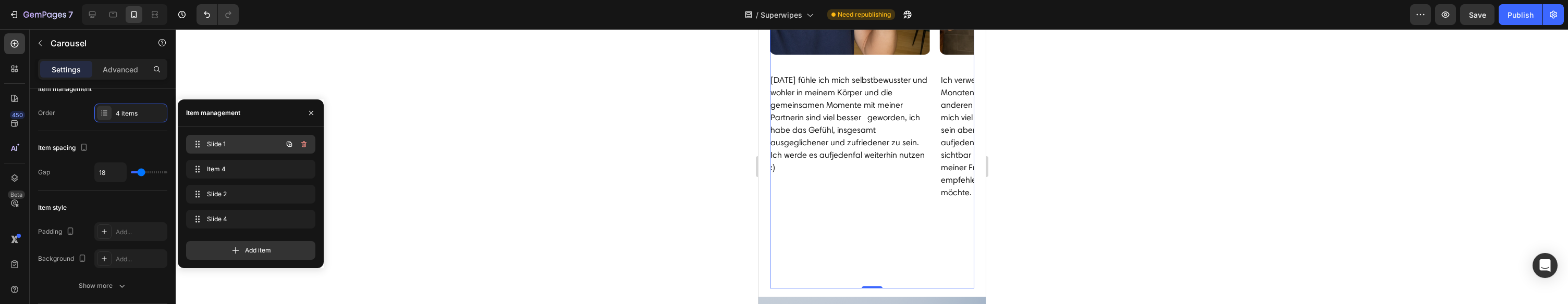
drag, startPoint x: 285, startPoint y: 143, endPoint x: 243, endPoint y: 143, distance: 42.0
click at [243, 143] on span "Slide 1" at bounding box center [236, 144] width 59 height 9
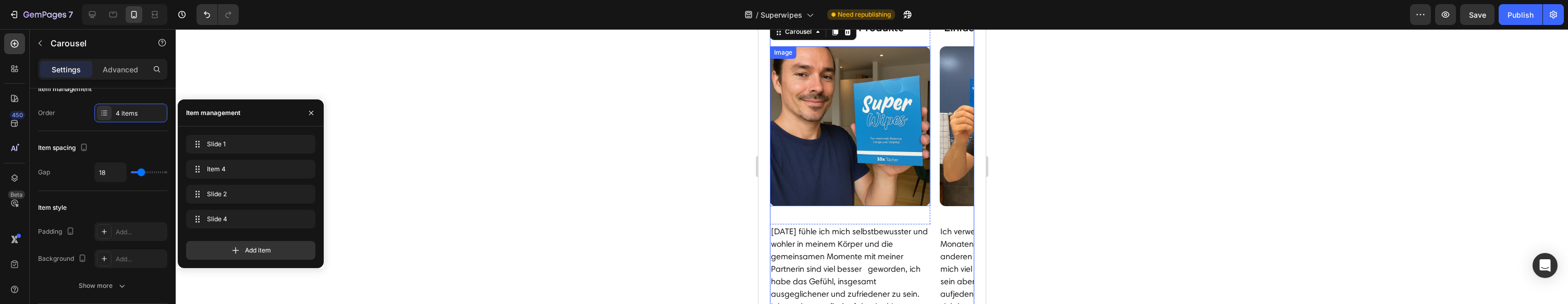
scroll to position [3685, 0]
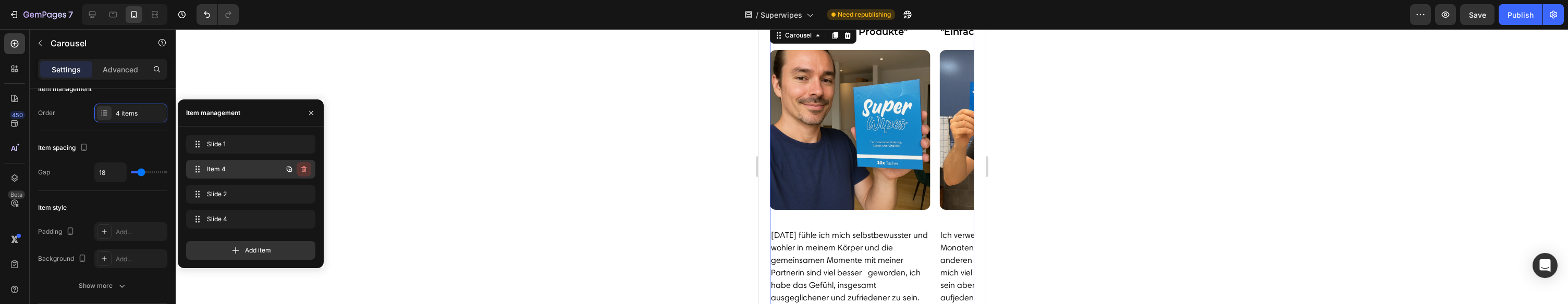
click at [303, 169] on icon "button" at bounding box center [304, 169] width 9 height 9
click at [270, 169] on div "Cancel" at bounding box center [265, 169] width 21 height 9
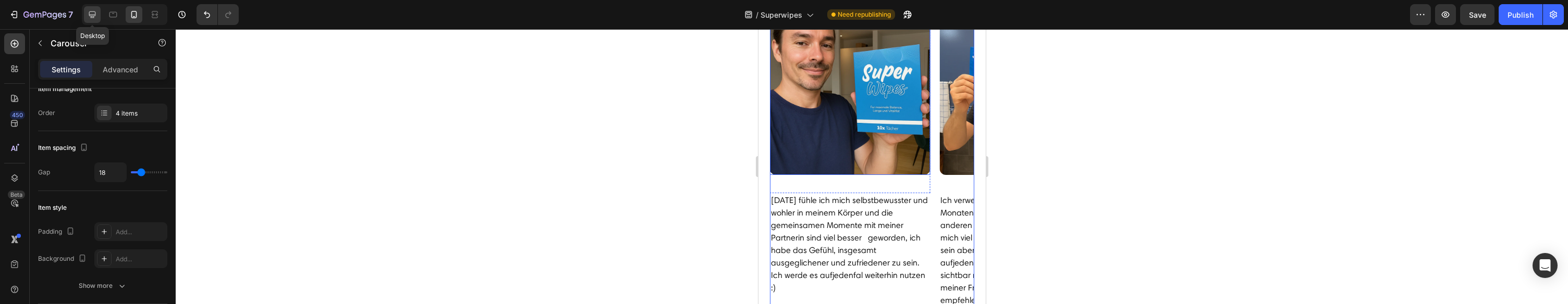
click at [93, 19] on icon at bounding box center [92, 14] width 10 height 10
type input "16"
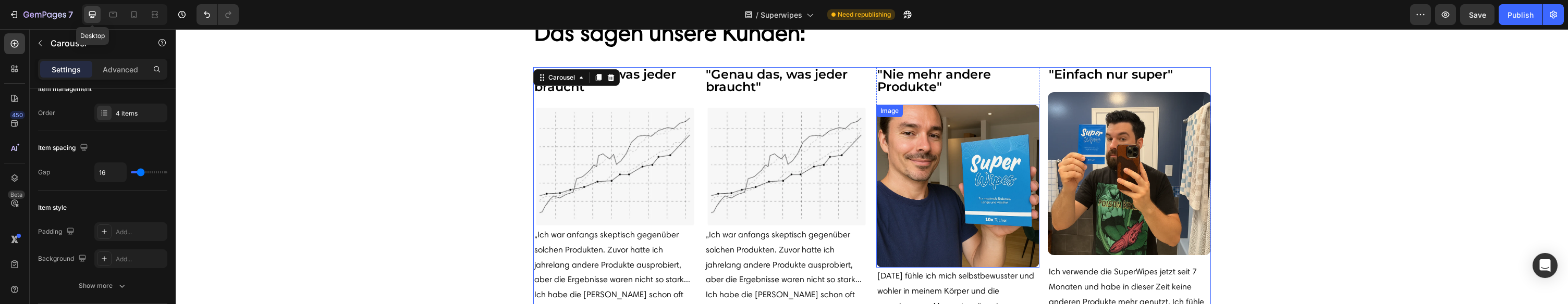
scroll to position [3722, 0]
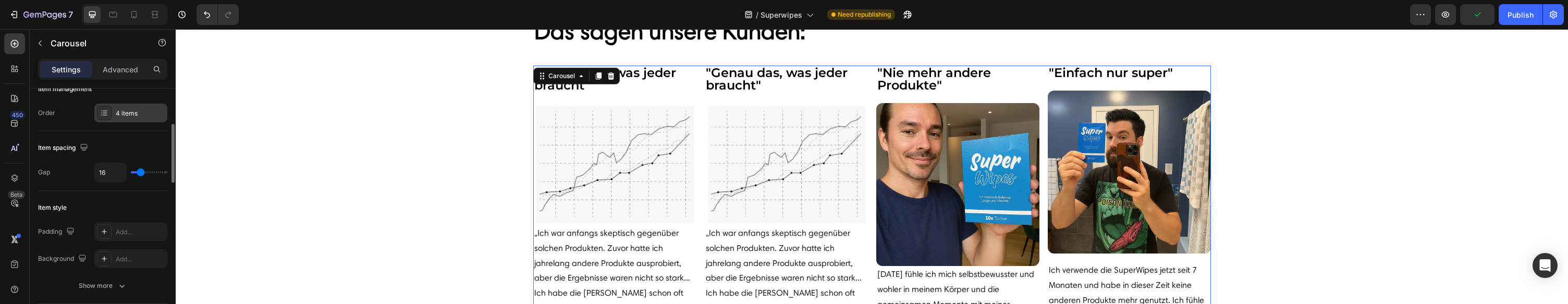
click at [119, 115] on div "4 items" at bounding box center [140, 113] width 49 height 9
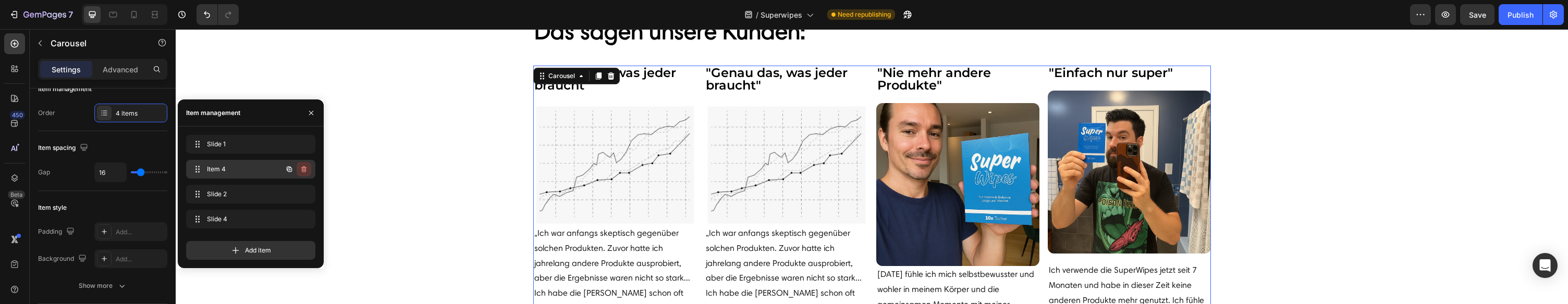
click at [307, 168] on icon "button" at bounding box center [304, 169] width 9 height 9
click at [296, 167] on div "Delete" at bounding box center [297, 169] width 19 height 9
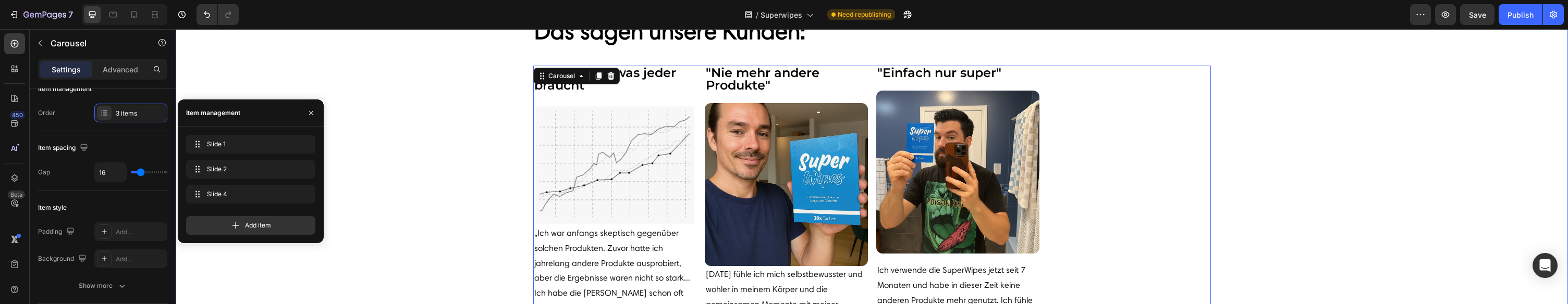
drag, startPoint x: 234, startPoint y: 58, endPoint x: 183, endPoint y: 48, distance: 52.0
click at [233, 58] on div "Das sagen unsere Kunden: Heading Row "Genau das, was jeder braucht" Heading Ima…" at bounding box center [872, 250] width 1392 height 471
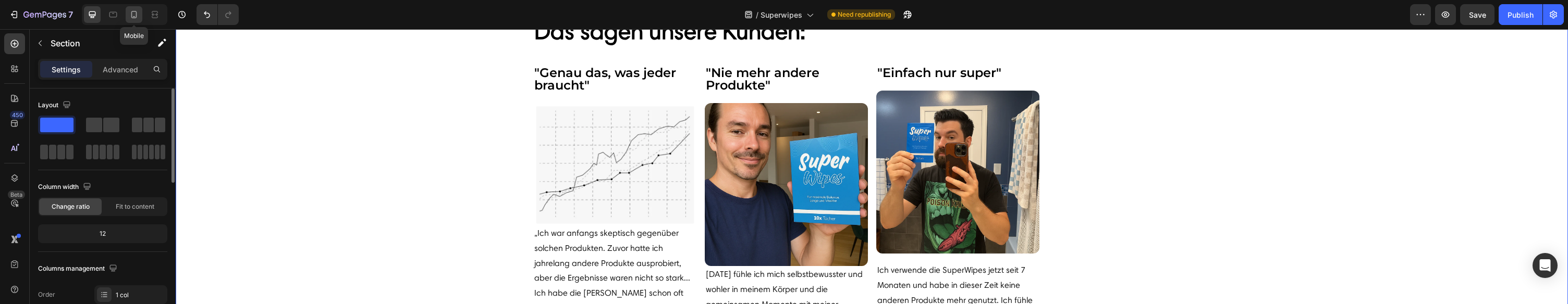
click at [135, 16] on icon at bounding box center [134, 14] width 10 height 10
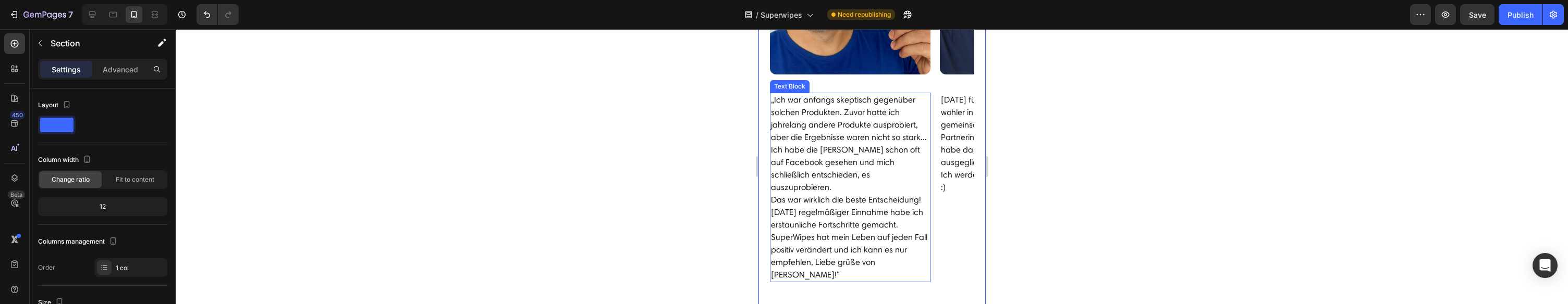
scroll to position [3875, 0]
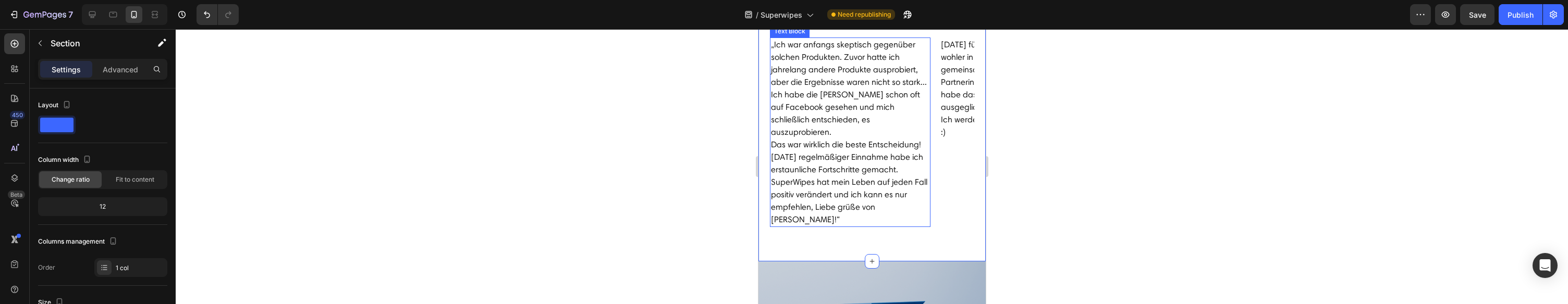
click at [880, 161] on p "„Ich war anfangs skeptisch gegenüber solchen Produkten. Zuvor hatte ich jahrela…" at bounding box center [850, 132] width 158 height 187
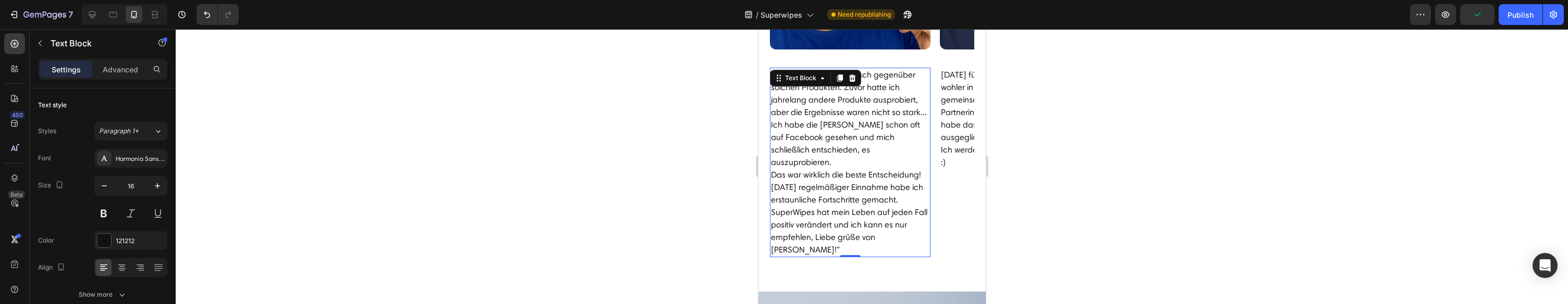
click at [864, 153] on p "„Ich war anfangs skeptisch gegenüber solchen Produkten. Zuvor hatte ich jahrela…" at bounding box center [850, 162] width 158 height 187
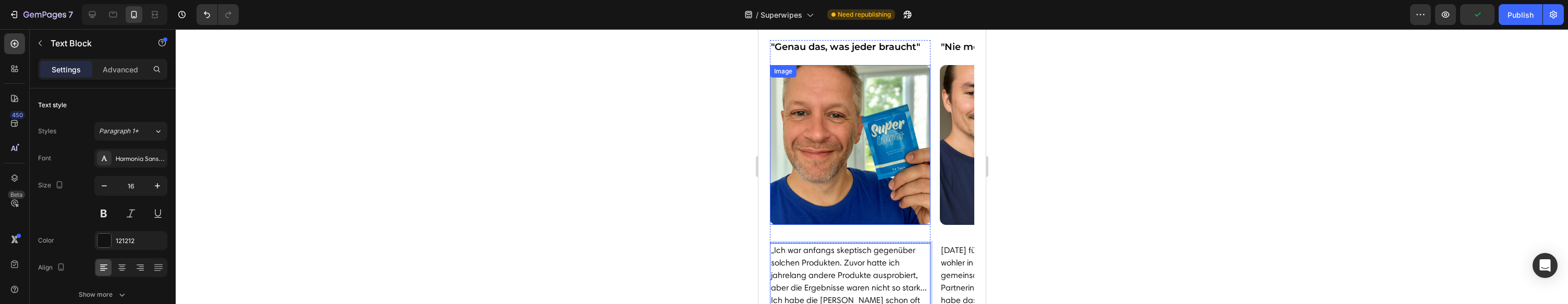
scroll to position [3620, 0]
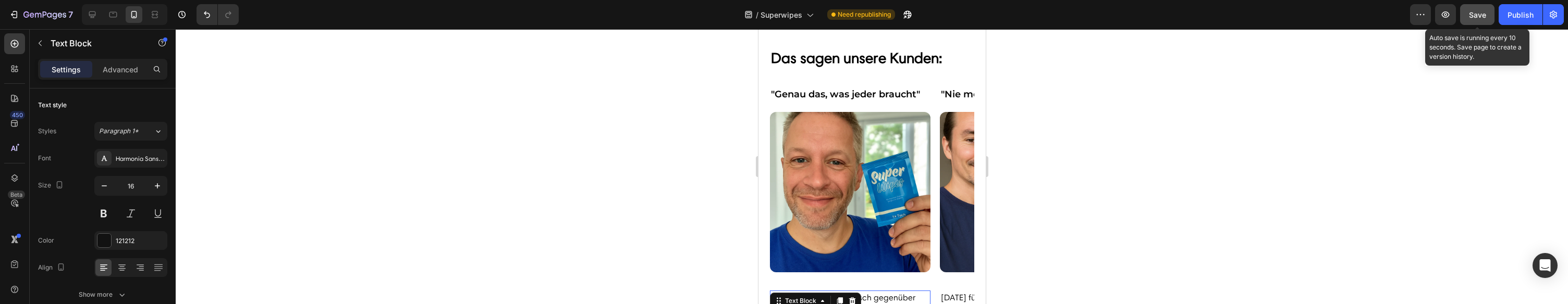
click at [1468, 22] on button "Save" at bounding box center [1477, 15] width 35 height 21
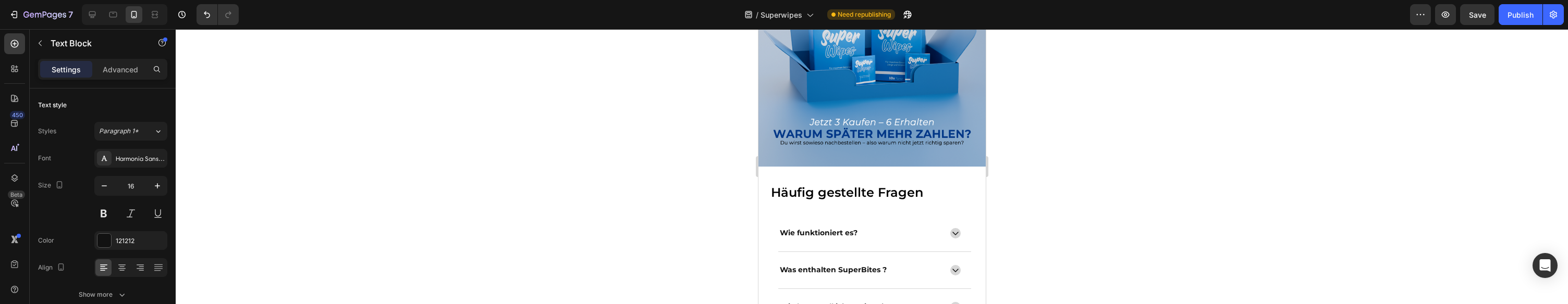
scroll to position [4198, 0]
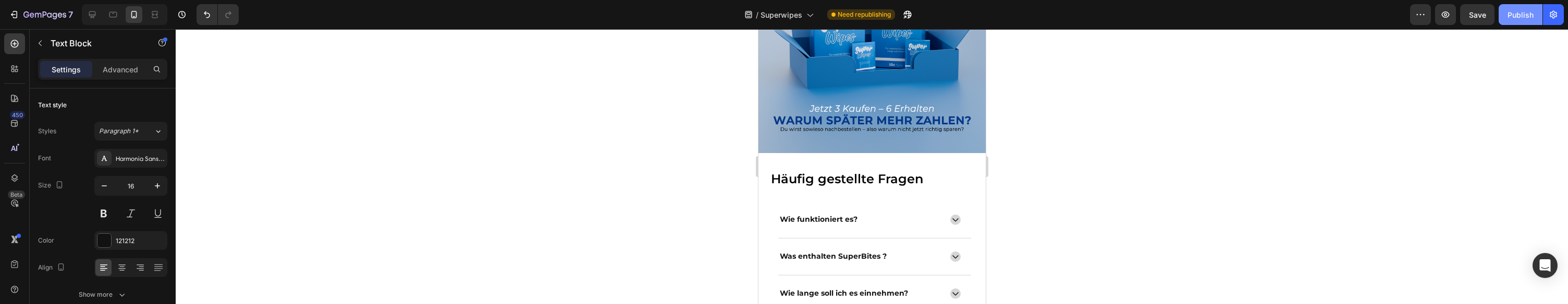
click at [1515, 13] on div "Publish" at bounding box center [1521, 15] width 26 height 11
